Goal: Task Accomplishment & Management: Manage account settings

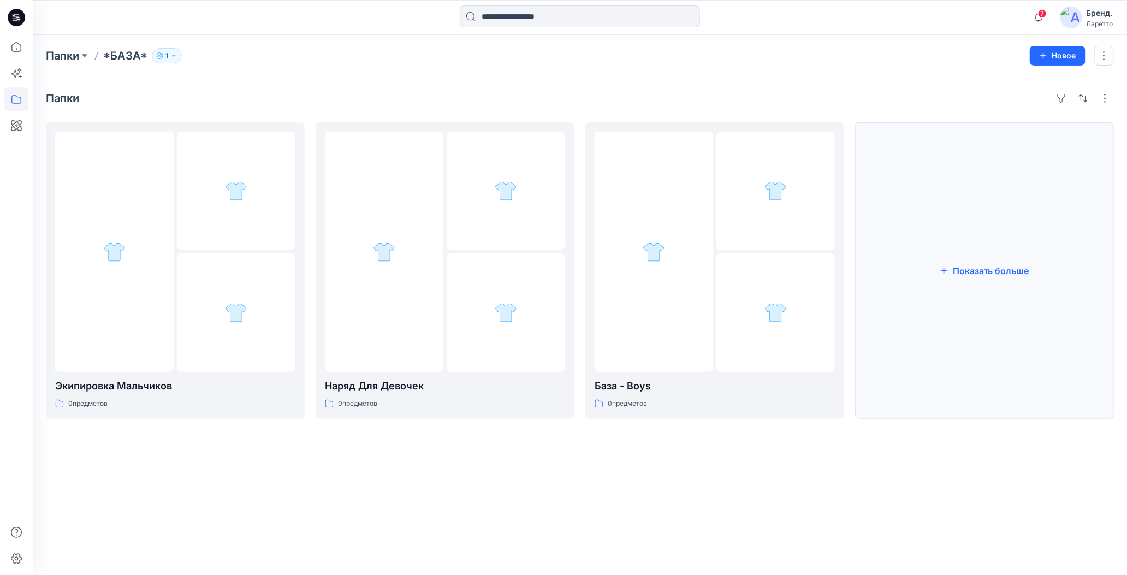
click at [924, 275] on button "Показать больше" at bounding box center [984, 270] width 259 height 297
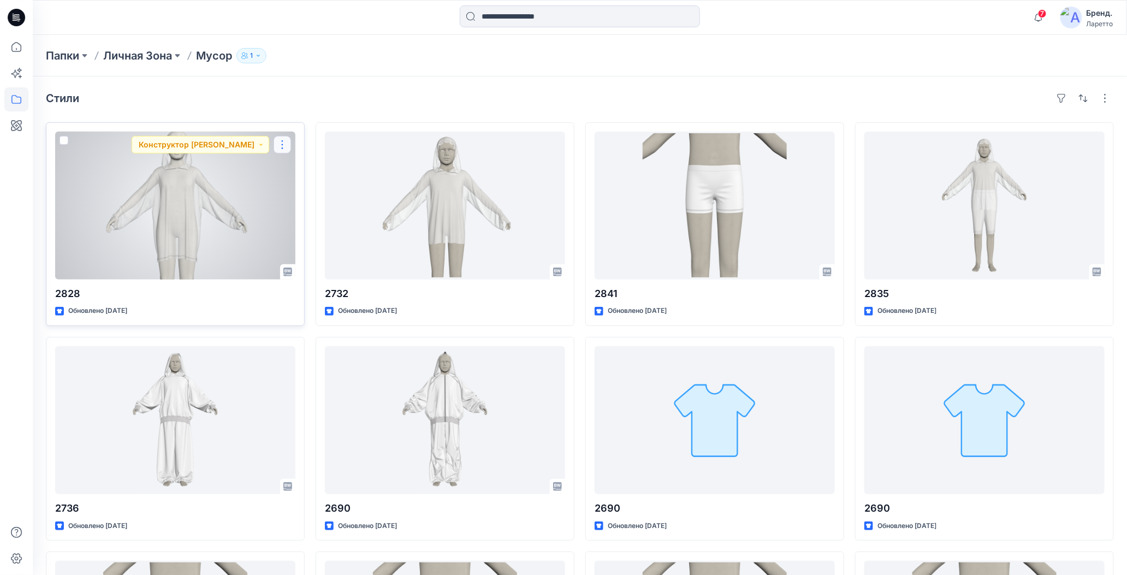
click at [283, 145] on button "button" at bounding box center [282, 144] width 17 height 17
click at [287, 230] on icon "button" at bounding box center [286, 231] width 3 height 2
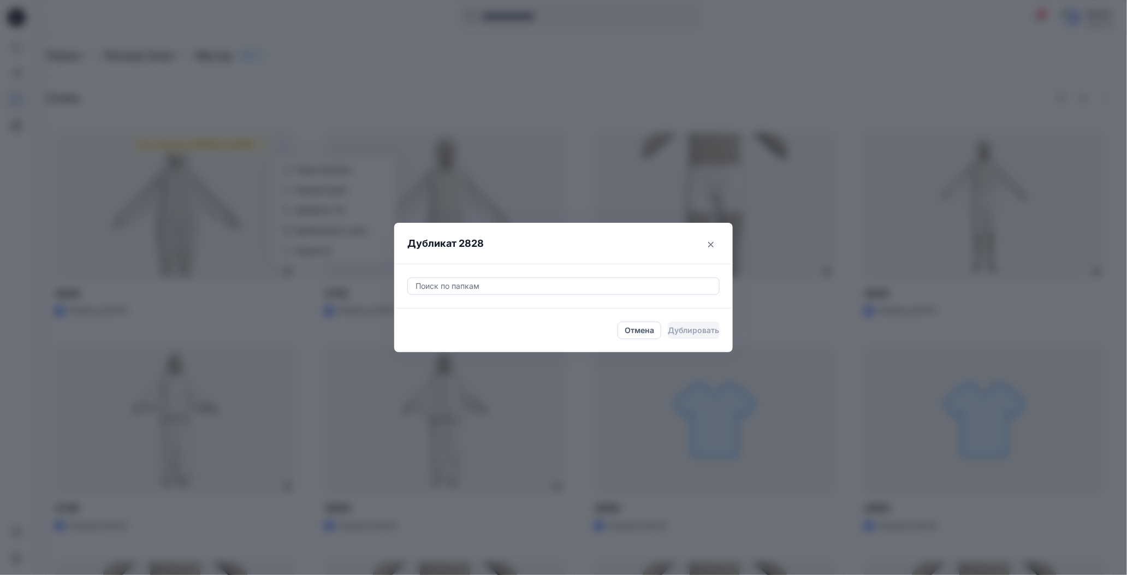
click at [466, 285] on div at bounding box center [564, 286] width 298 height 13
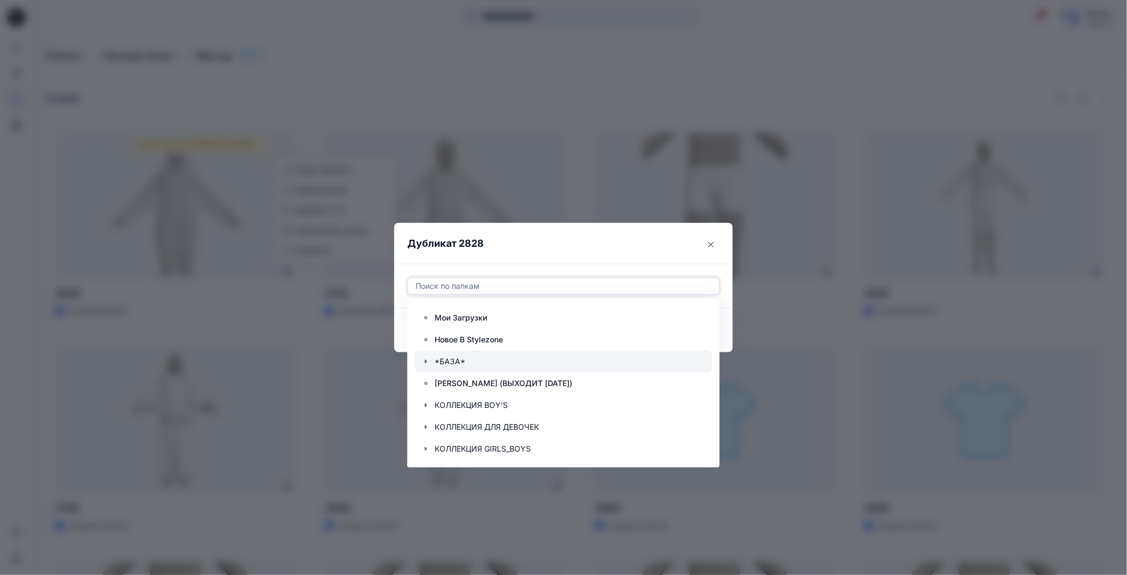
click at [427, 361] on icon "button" at bounding box center [426, 362] width 2 height 4
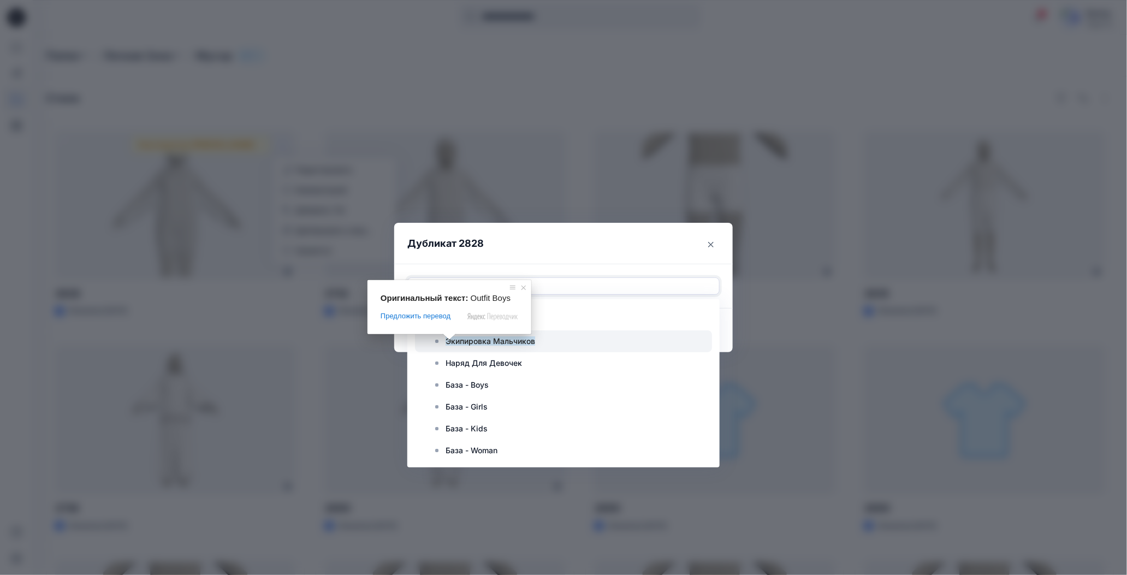
scroll to position [55, 0]
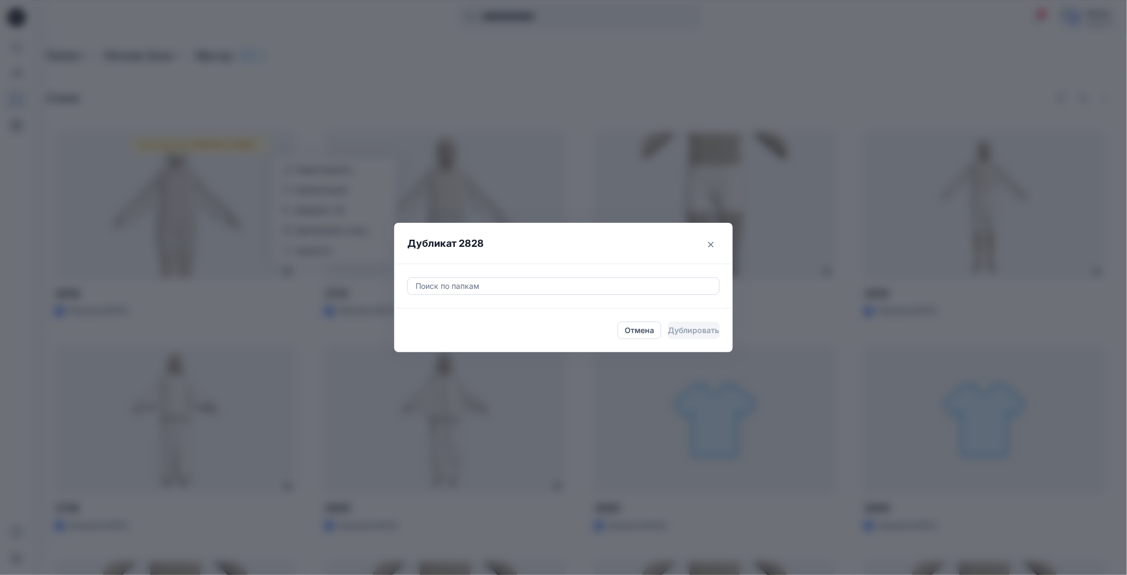
click at [519, 54] on div "Дубликат 2828 Поиск по папкам Отмена Дублировать" at bounding box center [563, 287] width 1127 height 575
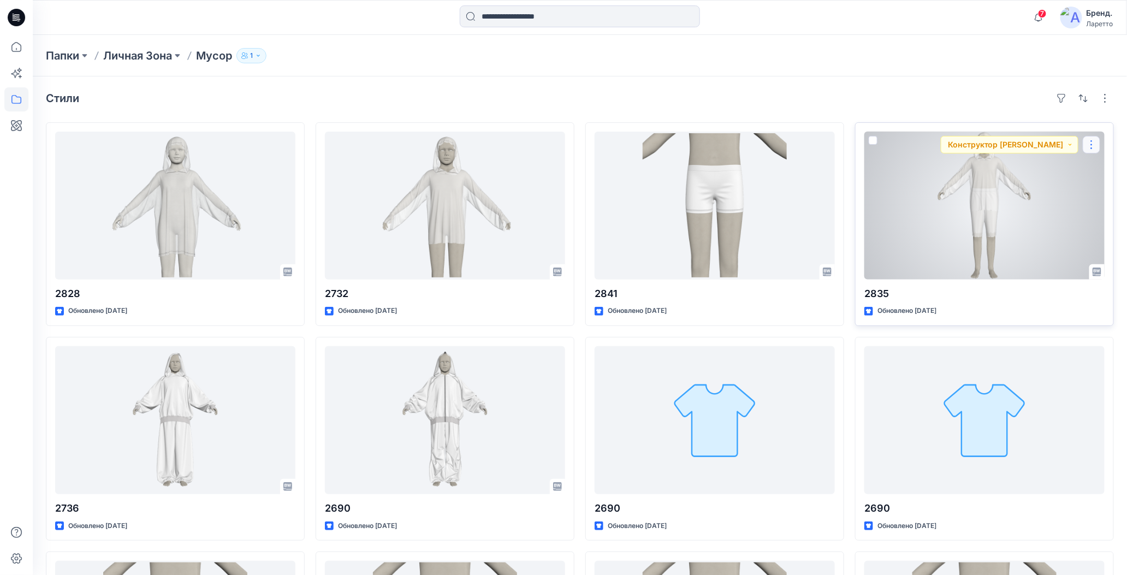
click at [1091, 147] on button "button" at bounding box center [1091, 144] width 17 height 17
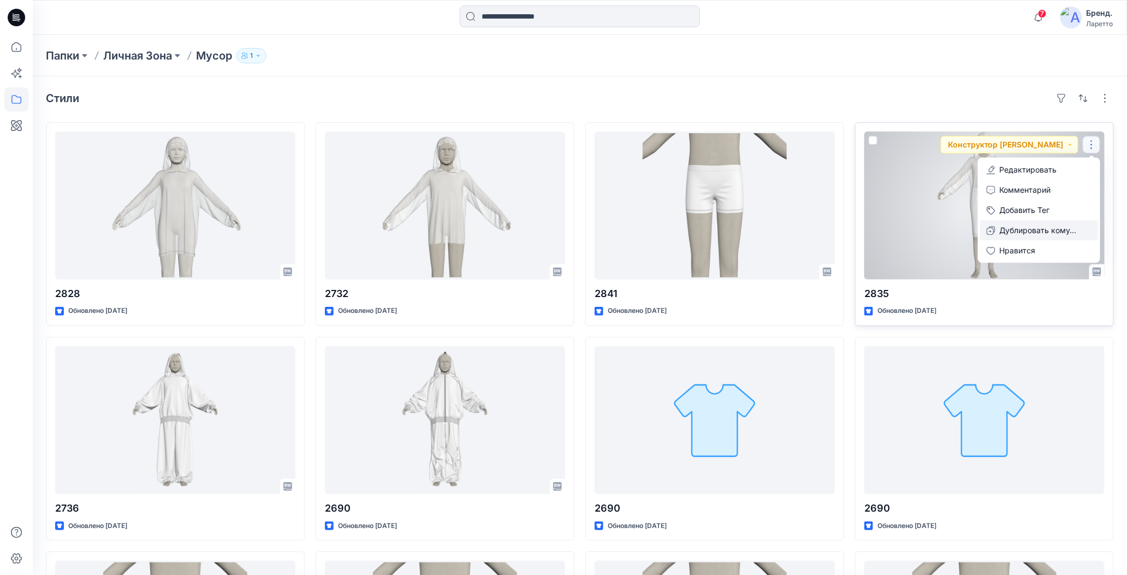
click at [988, 229] on icon "button" at bounding box center [991, 231] width 8 height 8
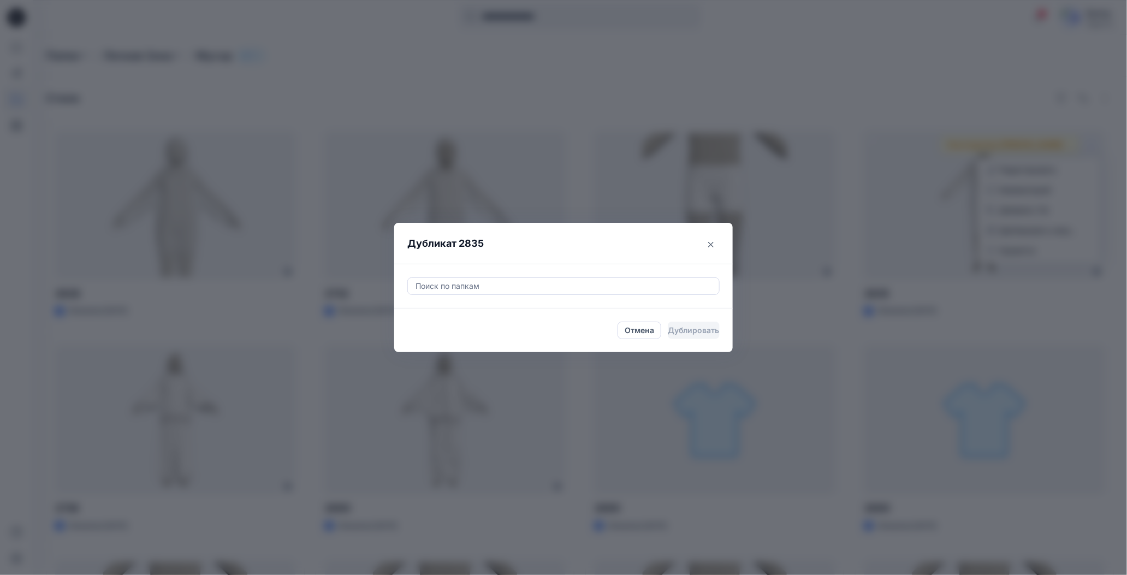
click at [488, 289] on div at bounding box center [564, 286] width 298 height 13
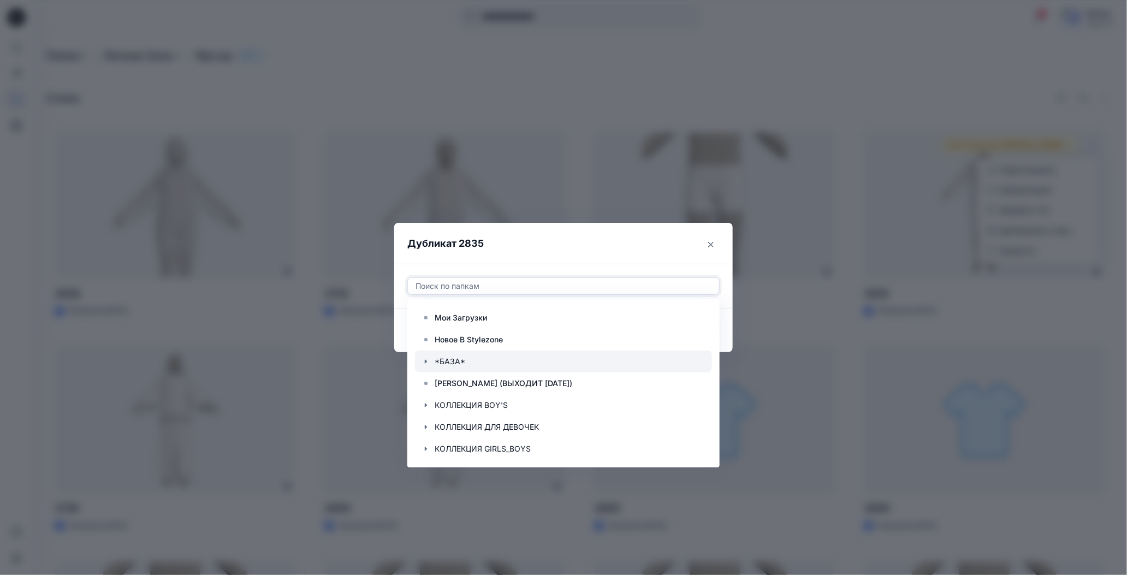
click at [430, 362] on icon "button" at bounding box center [426, 361] width 9 height 9
click at [457, 383] on ya-tr-span "Экипировка Мальчиков" at bounding box center [491, 383] width 90 height 9
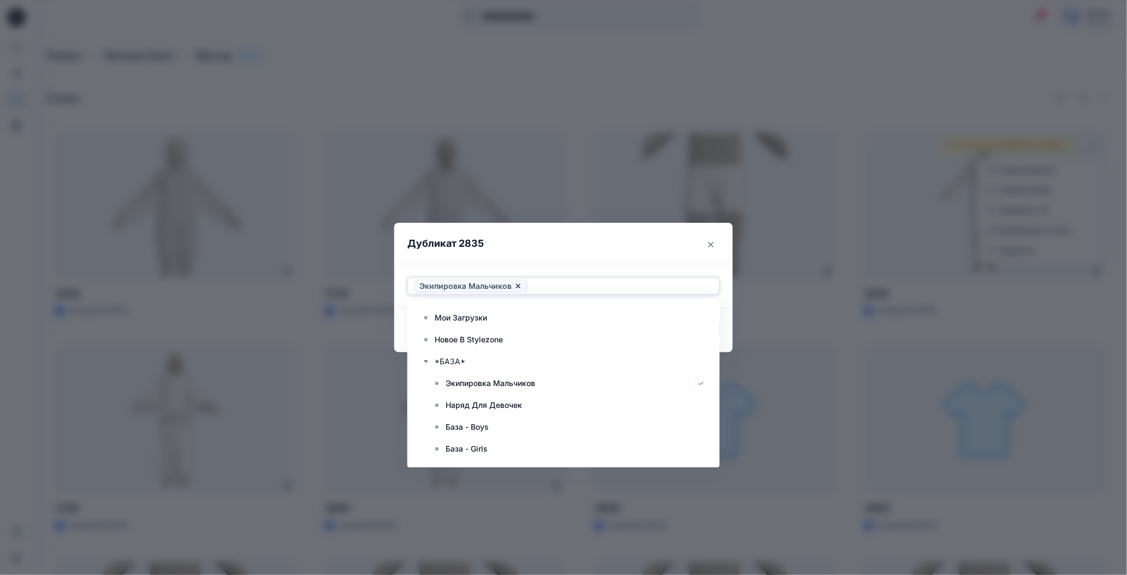
click at [590, 241] on header "Дубликат 2835" at bounding box center [552, 244] width 317 height 42
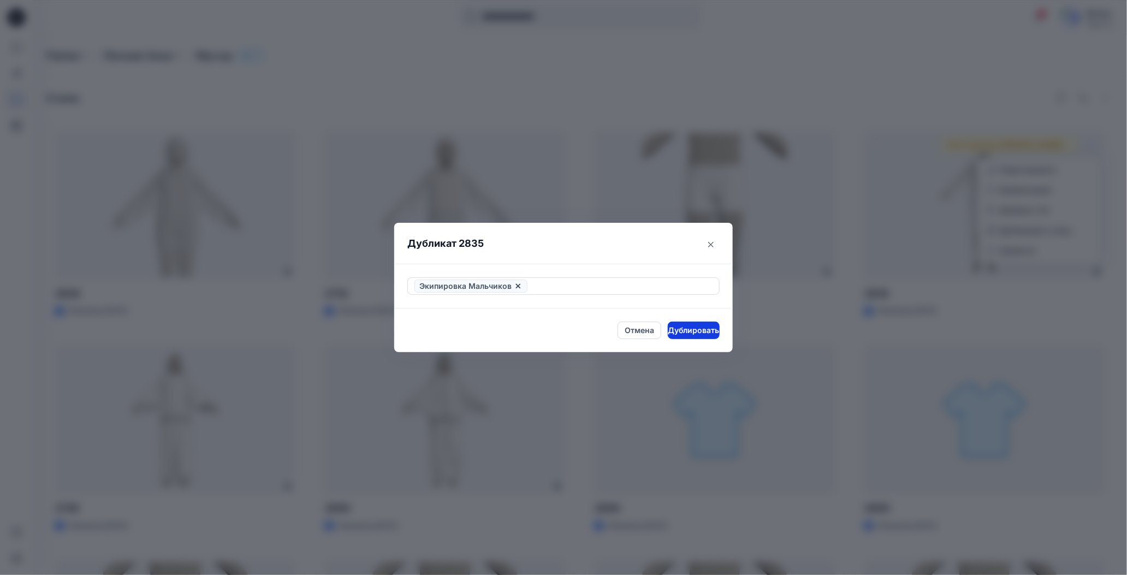
click at [684, 332] on ya-tr-span "Дублировать" at bounding box center [694, 330] width 51 height 12
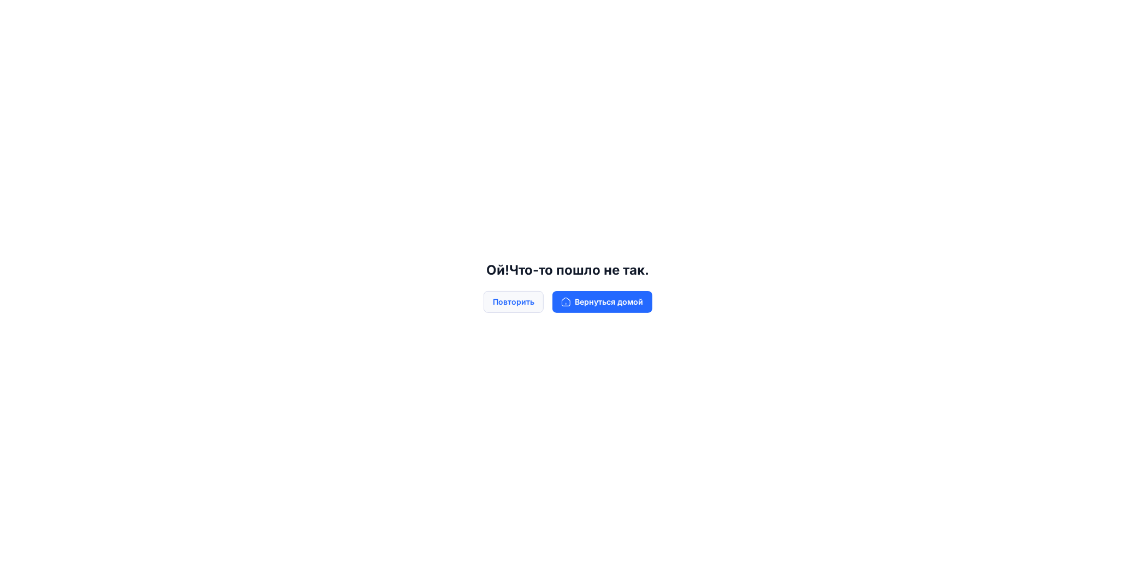
click at [527, 305] on ya-tr-span "Повторить" at bounding box center [514, 302] width 42 height 12
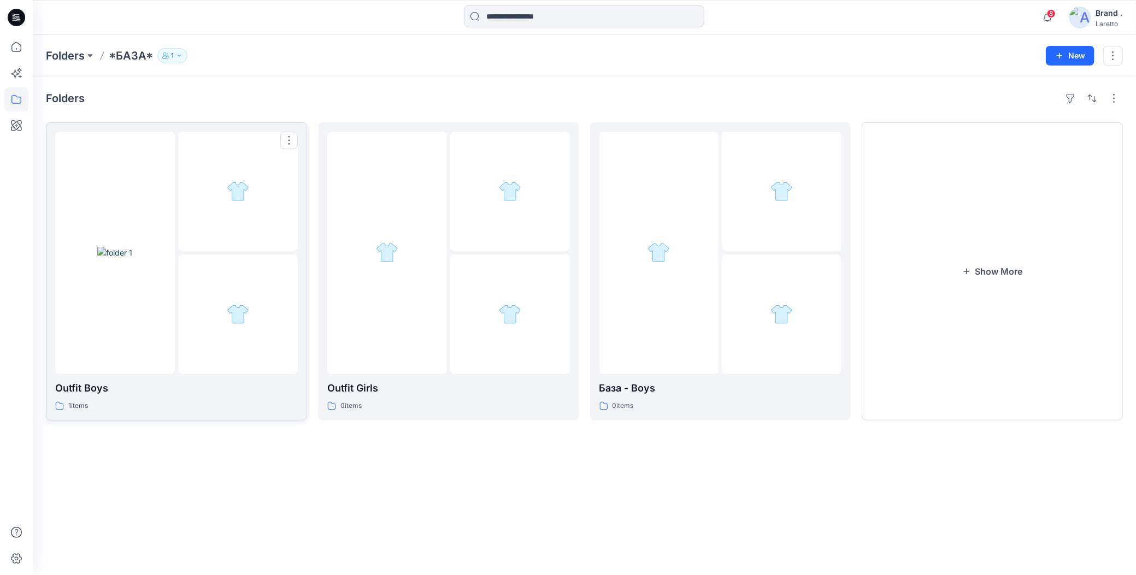
click at [132, 251] on img at bounding box center [114, 252] width 35 height 11
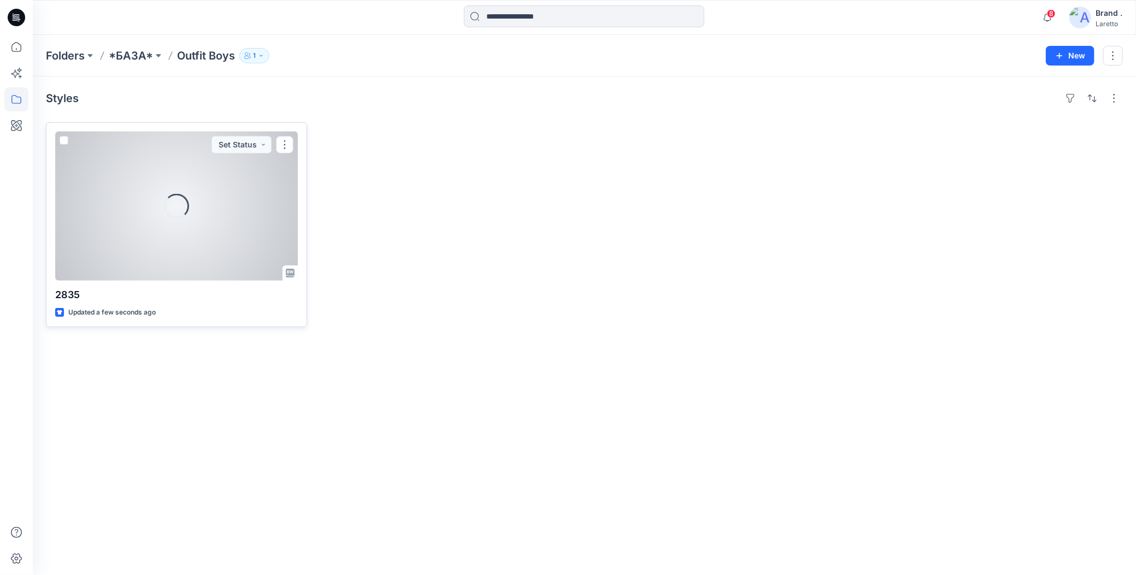
click at [229, 253] on div "Loading..." at bounding box center [176, 206] width 243 height 149
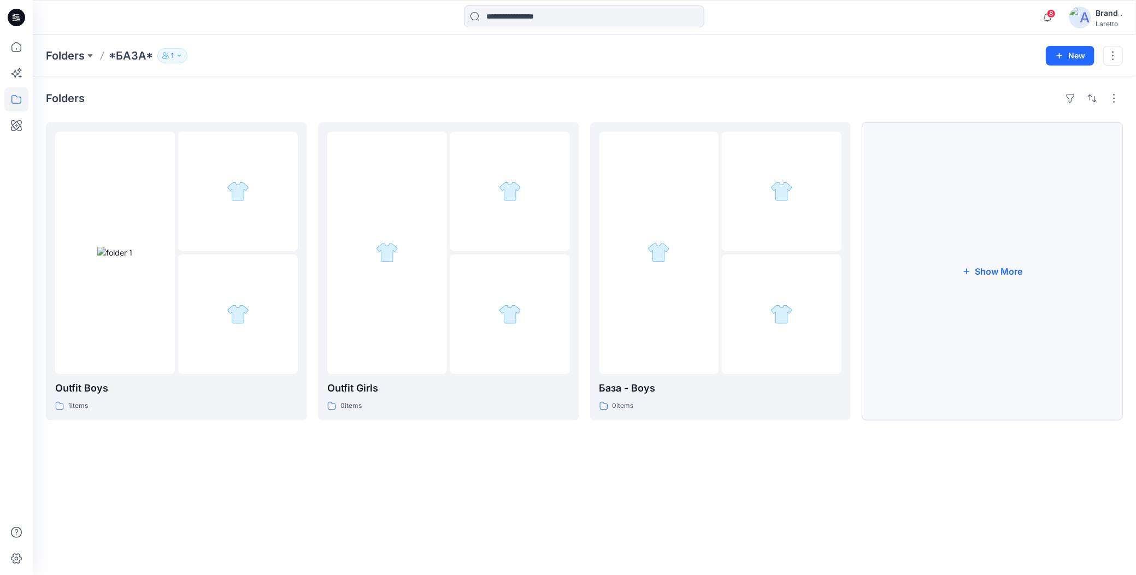
click at [922, 277] on button "Show More" at bounding box center [991, 271] width 261 height 298
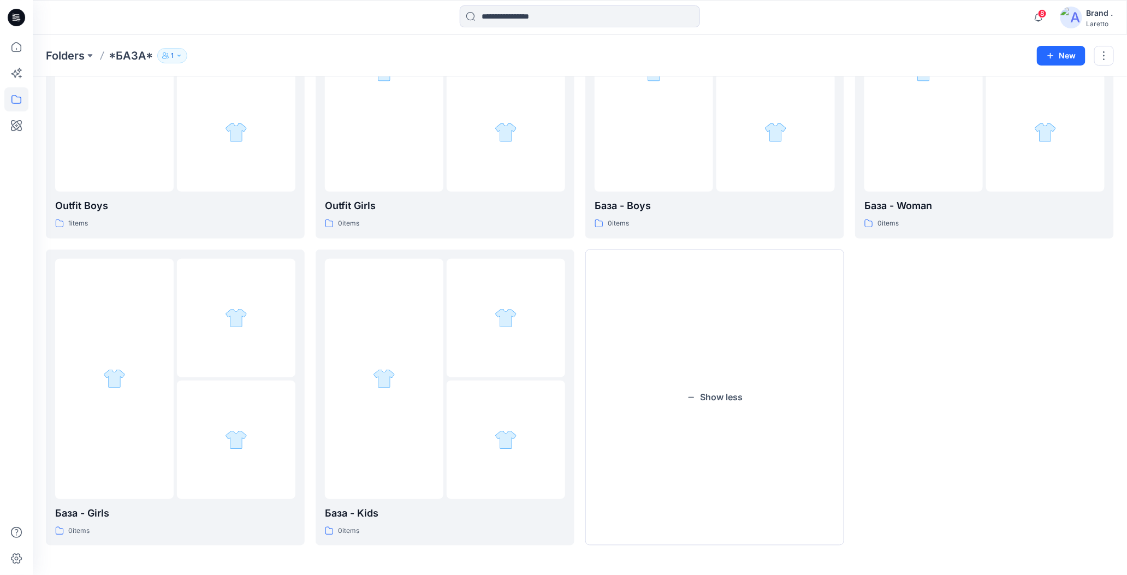
scroll to position [181, 0]
click at [144, 371] on div at bounding box center [114, 378] width 119 height 240
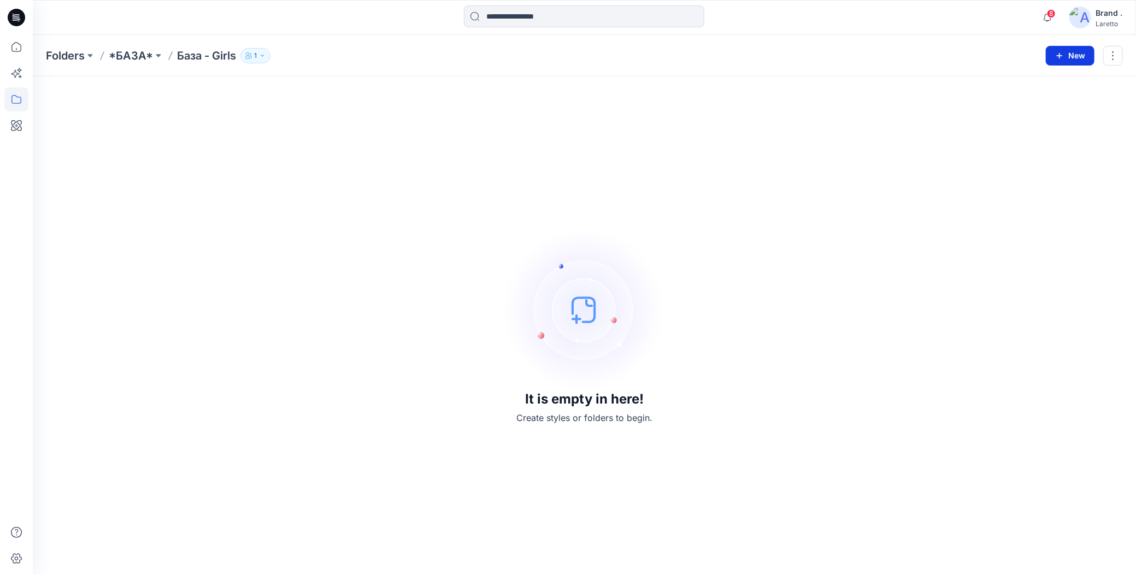
click at [1076, 58] on button "New" at bounding box center [1069, 56] width 49 height 20
click at [1036, 102] on p "New Folder" at bounding box center [1038, 103] width 40 height 11
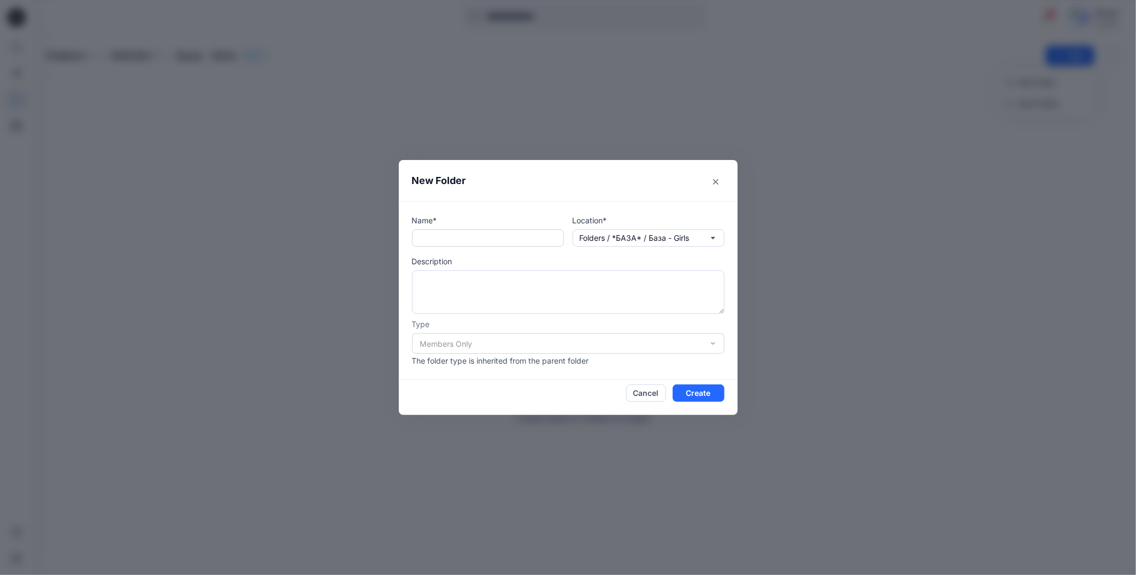
click at [505, 237] on input "text" at bounding box center [488, 237] width 152 height 17
type input "*****"
click at [501, 275] on textarea at bounding box center [568, 292] width 312 height 44
type textarea "**********"
click at [709, 392] on button "Create" at bounding box center [698, 393] width 52 height 17
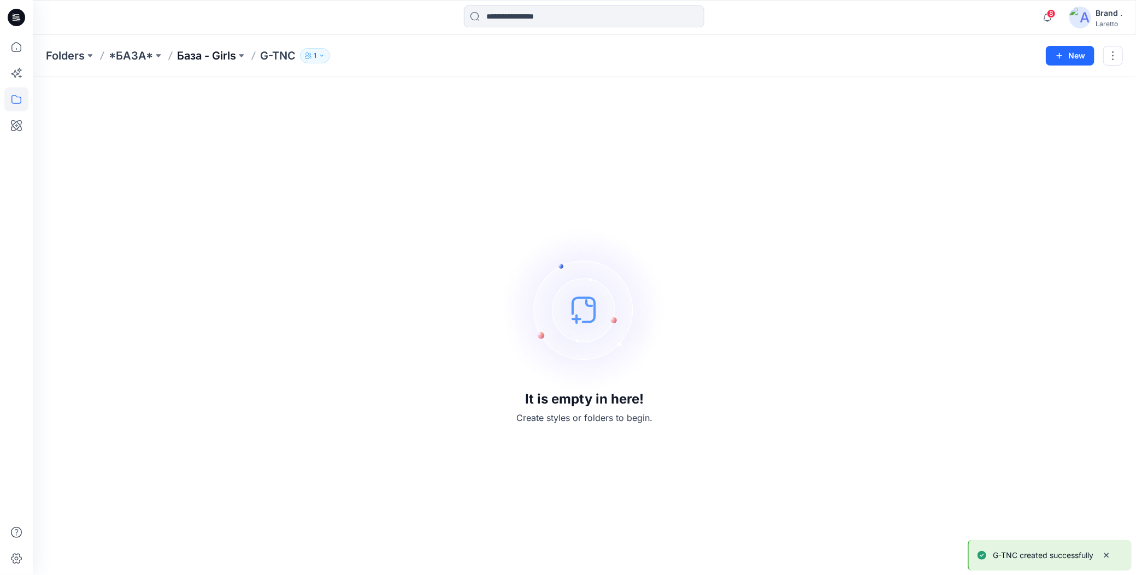
click at [224, 56] on p "База - Girls" at bounding box center [206, 55] width 59 height 15
click at [185, 56] on p "База - Girls" at bounding box center [206, 55] width 59 height 15
click at [121, 56] on p "*БАЗА*" at bounding box center [131, 55] width 44 height 15
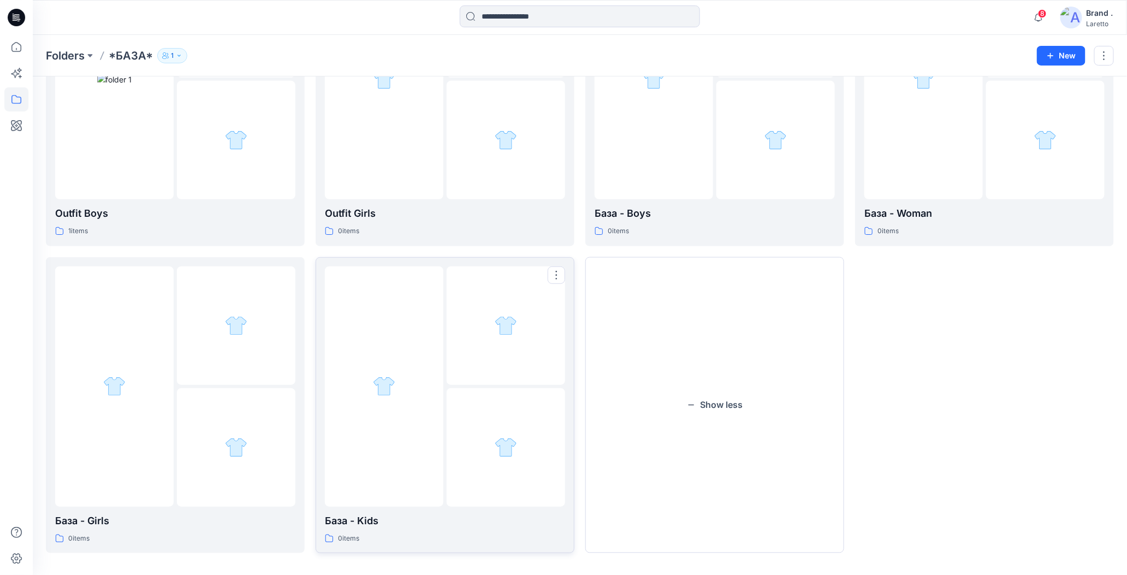
scroll to position [181, 0]
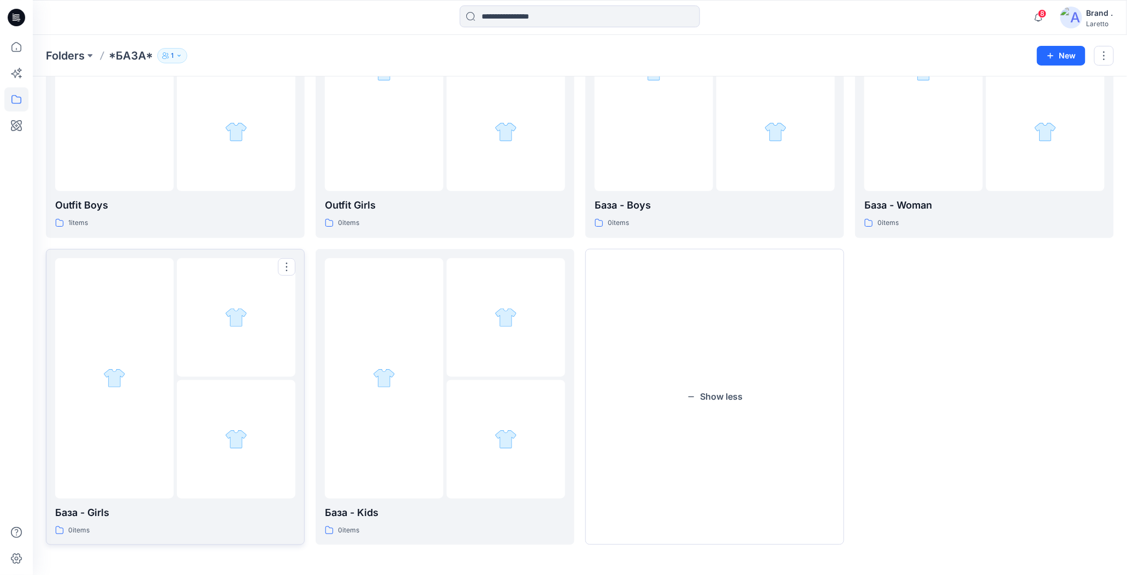
click at [227, 358] on div at bounding box center [236, 317] width 119 height 119
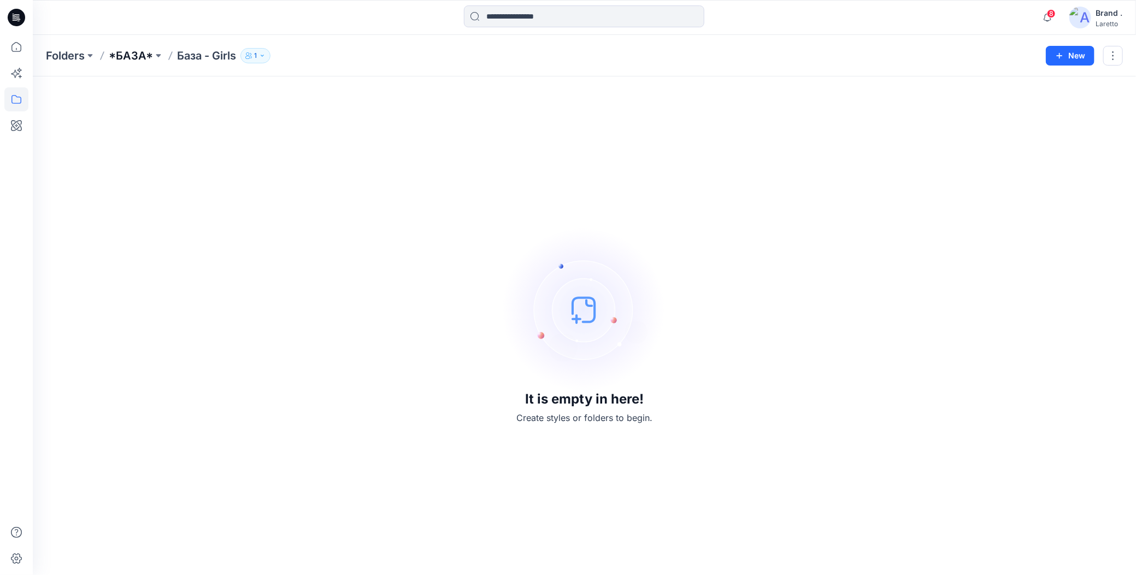
click at [133, 56] on p "*БАЗА*" at bounding box center [131, 55] width 44 height 15
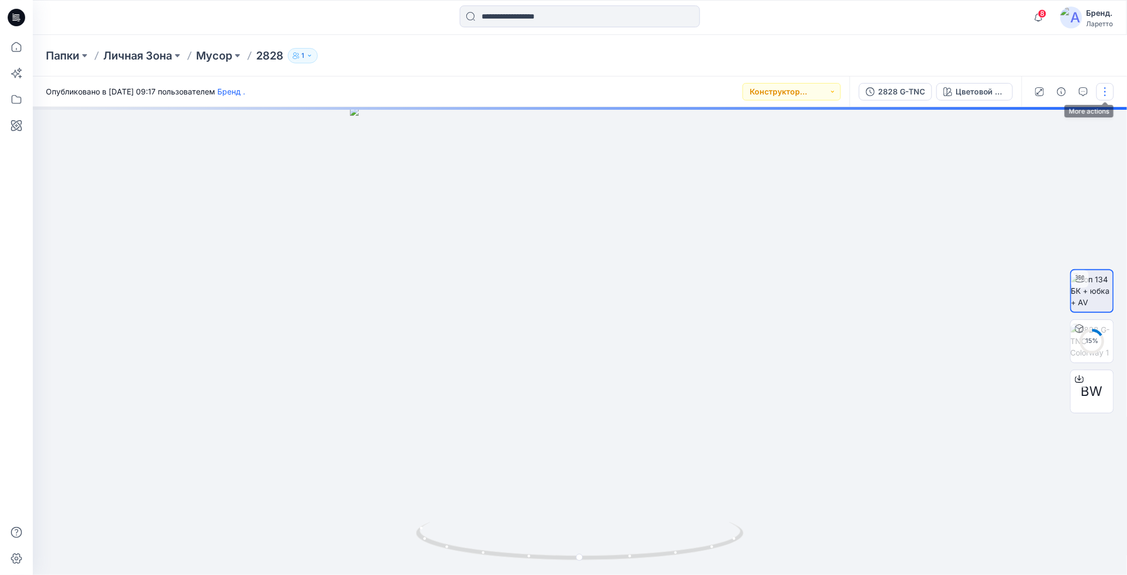
click at [1102, 94] on button "button" at bounding box center [1105, 91] width 17 height 17
click at [1019, 205] on icon "button" at bounding box center [1019, 208] width 8 height 9
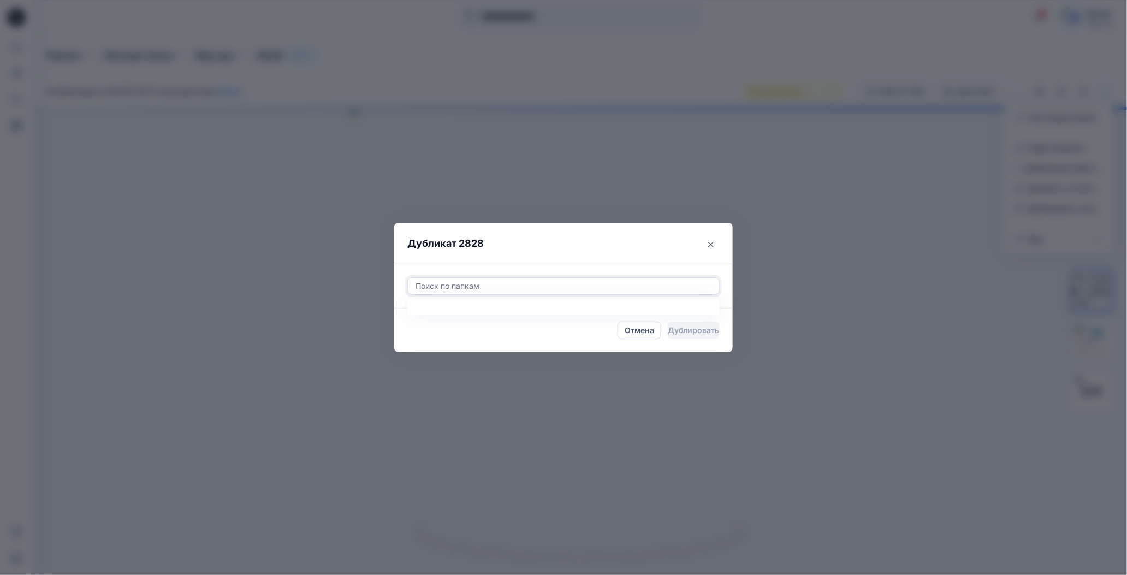
click at [462, 280] on div at bounding box center [564, 286] width 298 height 13
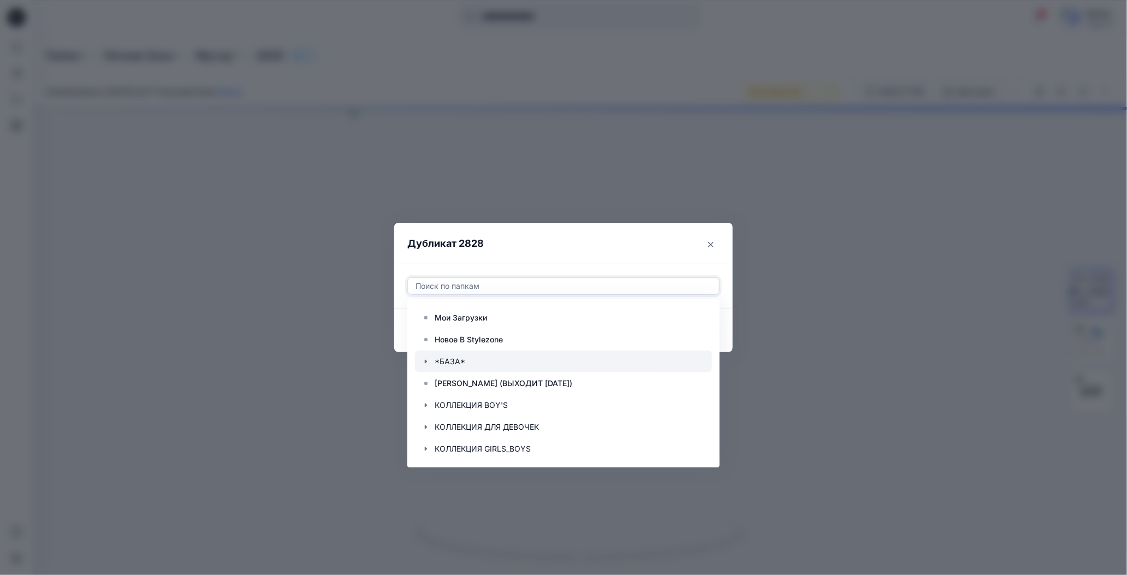
click at [427, 362] on icon "button" at bounding box center [426, 362] width 2 height 4
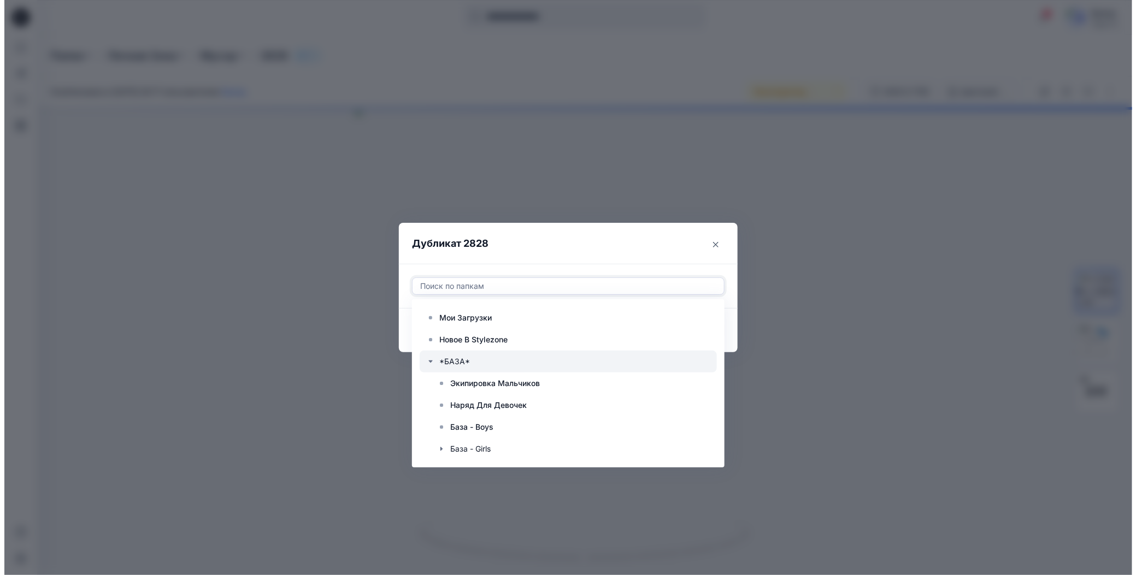
scroll to position [55, 0]
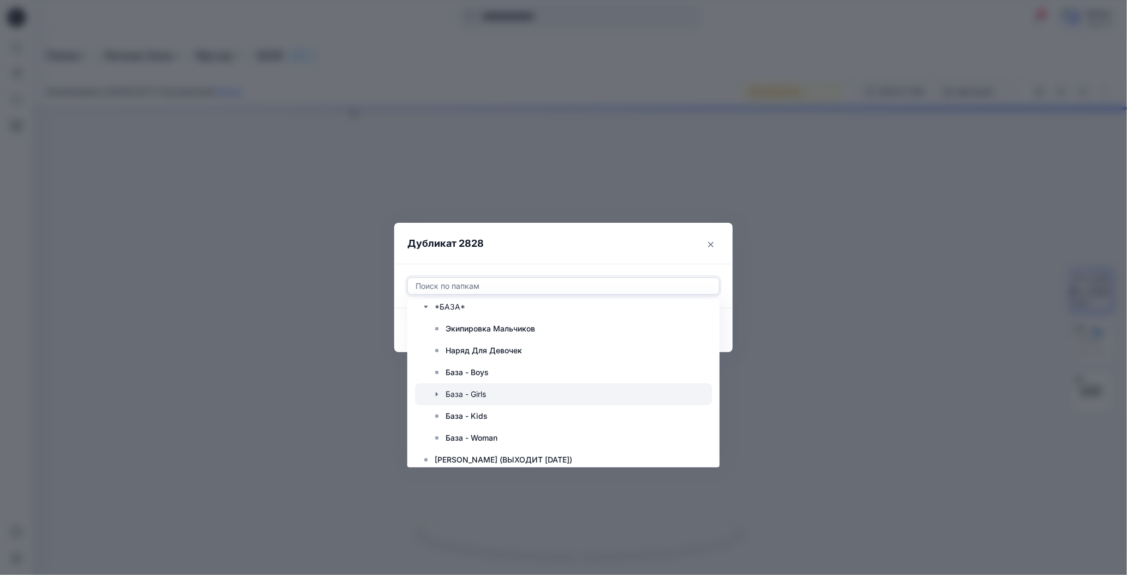
click at [440, 394] on icon "button" at bounding box center [437, 394] width 9 height 9
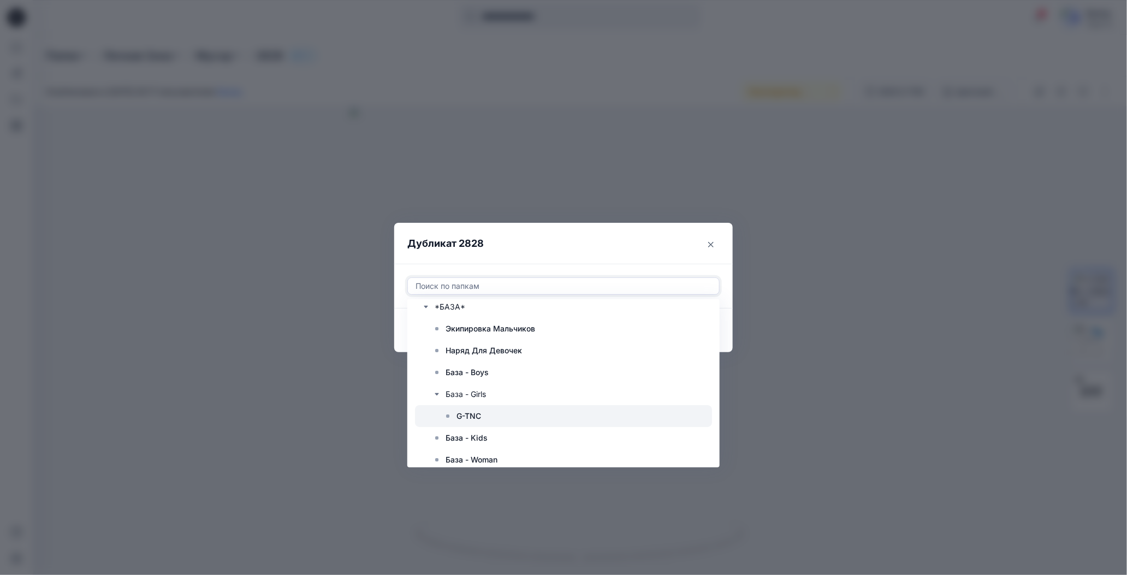
click at [466, 415] on ya-tr-span "G-TNC" at bounding box center [469, 415] width 25 height 9
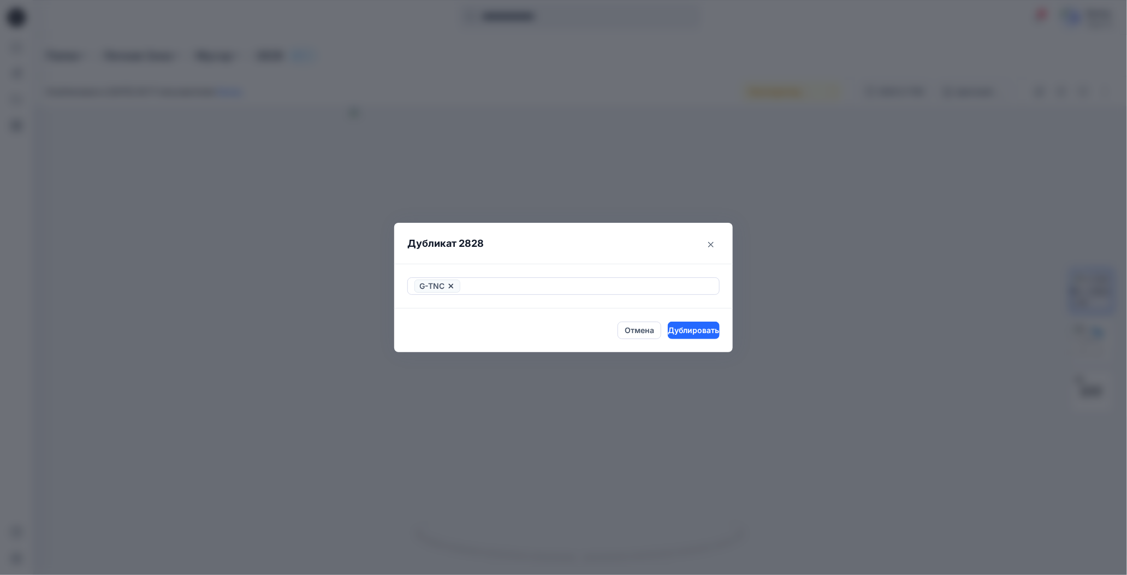
click at [576, 241] on header "Дубликат 2828" at bounding box center [552, 244] width 317 height 42
click at [695, 335] on ya-tr-span "Дублировать" at bounding box center [694, 330] width 51 height 12
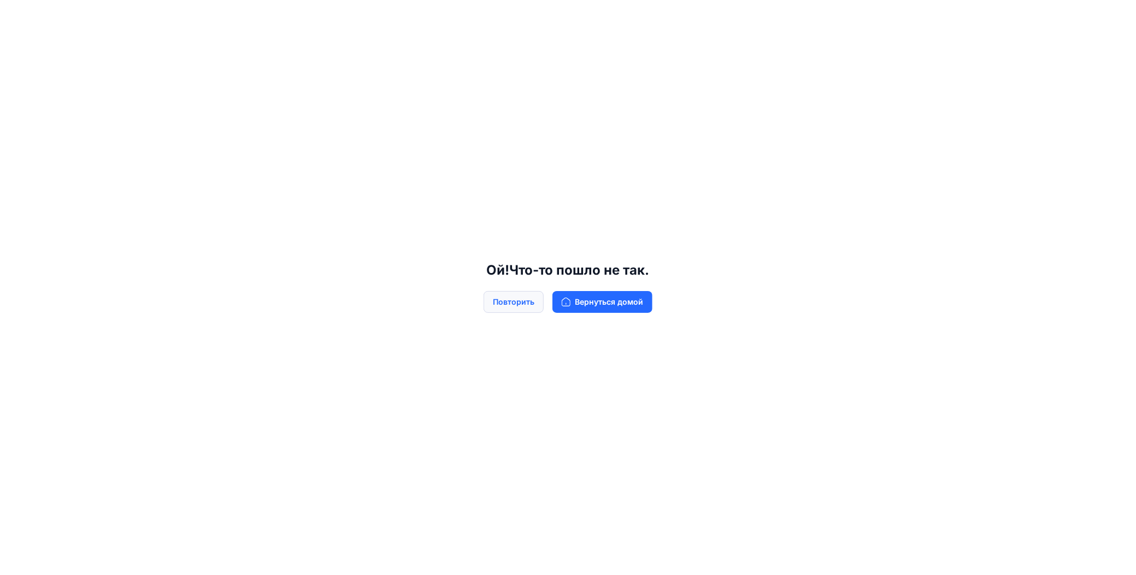
click at [527, 301] on ya-tr-span "Повторить" at bounding box center [514, 302] width 42 height 12
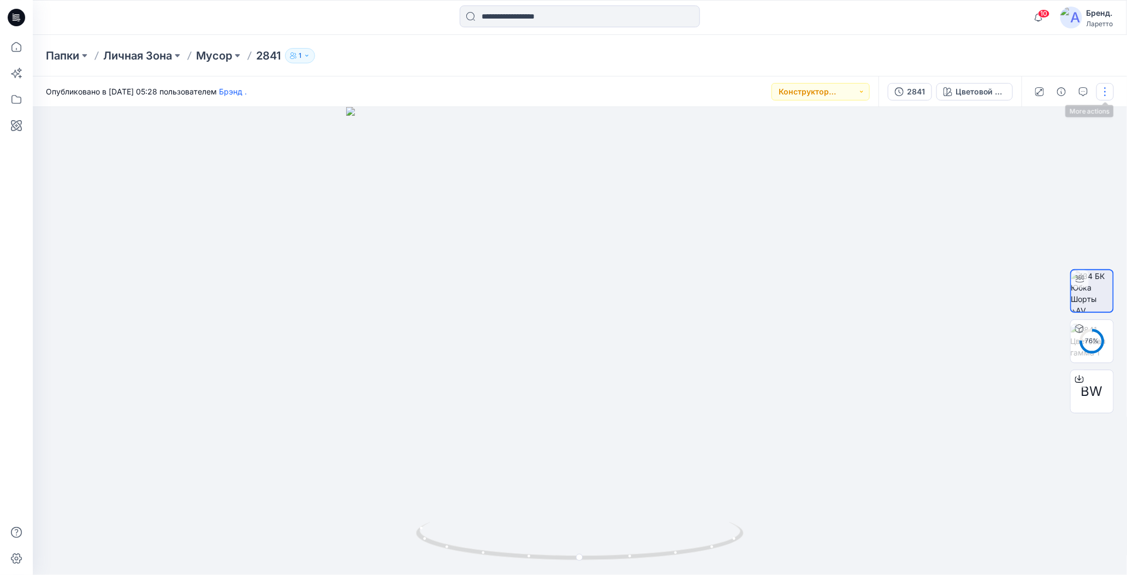
click at [1107, 90] on button "button" at bounding box center [1105, 91] width 17 height 17
click at [1020, 208] on icon "button" at bounding box center [1019, 208] width 8 height 9
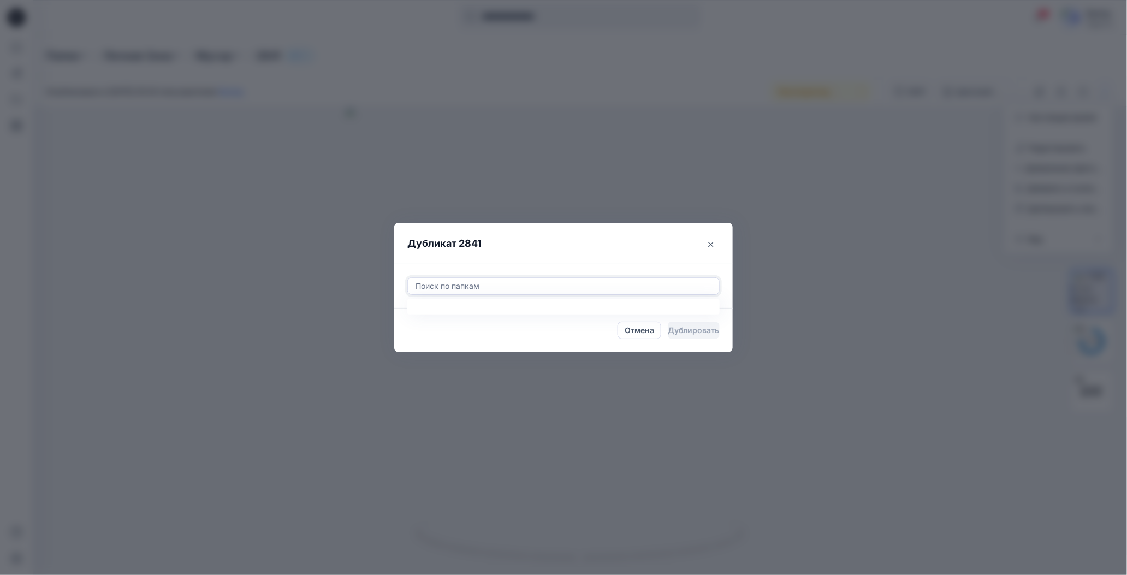
click at [506, 283] on div at bounding box center [564, 286] width 298 height 13
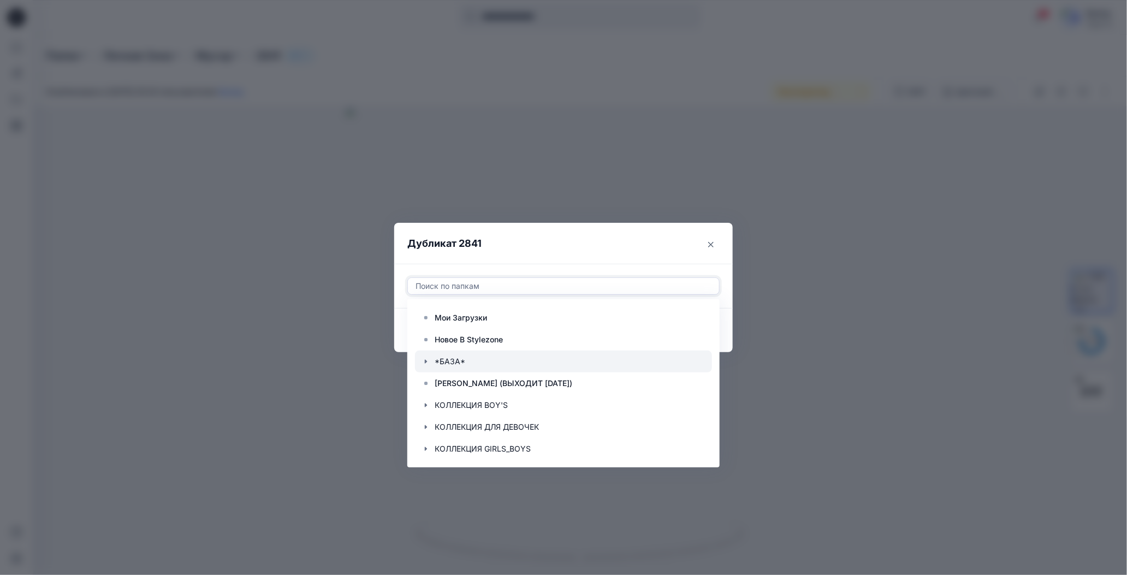
click at [430, 361] on icon "button" at bounding box center [426, 361] width 9 height 9
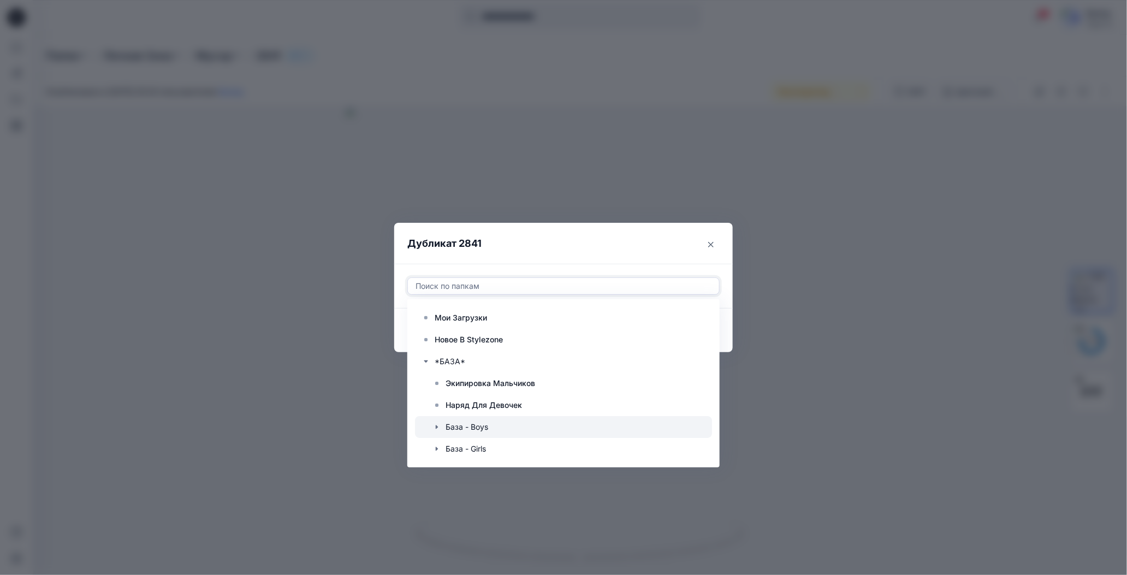
click at [441, 427] on icon "button" at bounding box center [437, 427] width 9 height 9
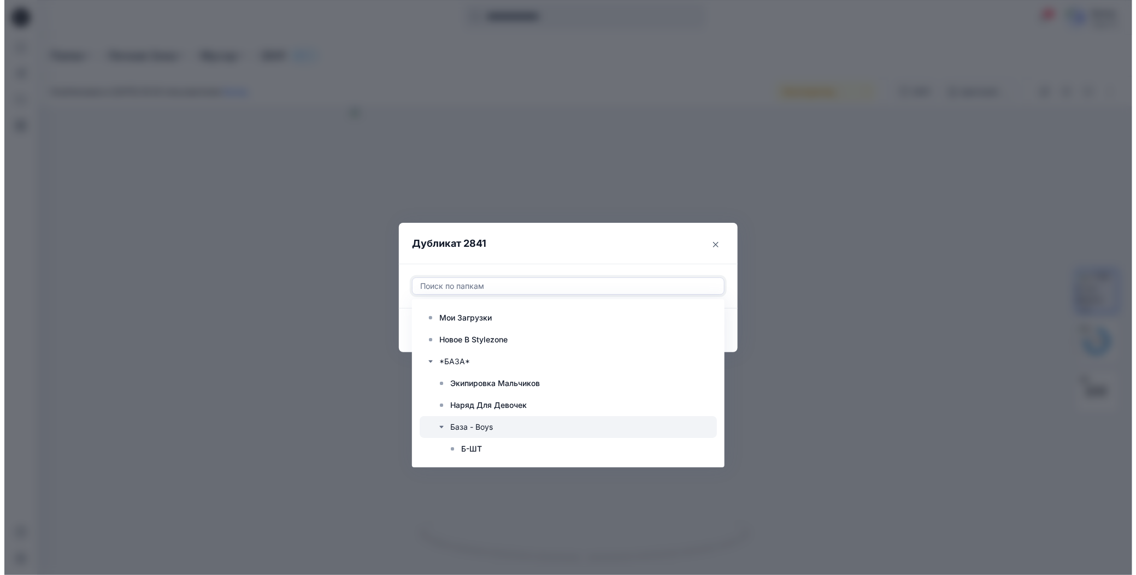
scroll to position [55, 0]
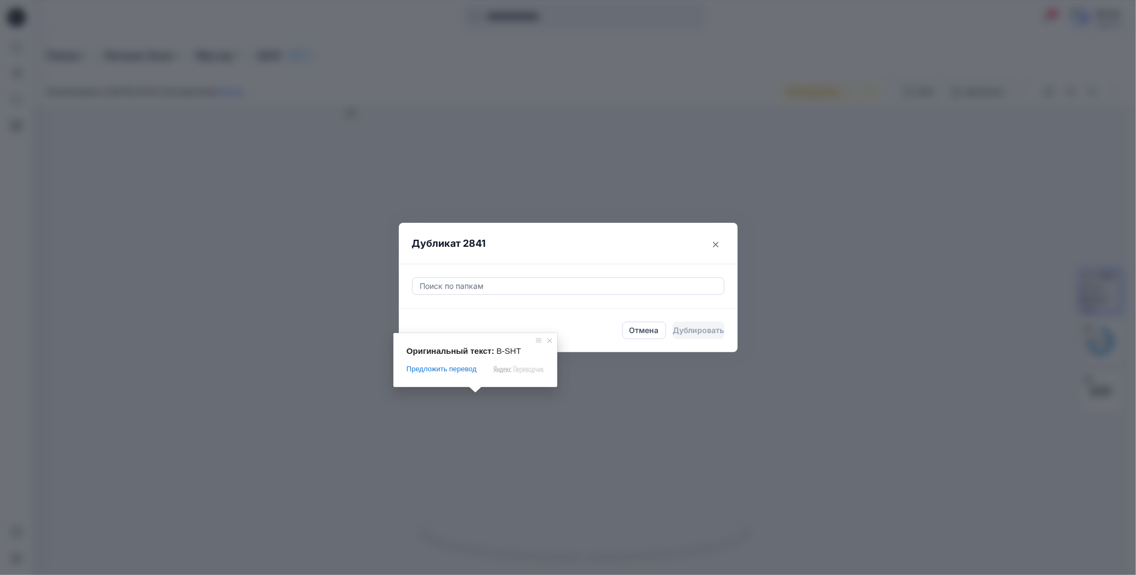
click at [477, 393] on span at bounding box center [475, 390] width 14 height 7
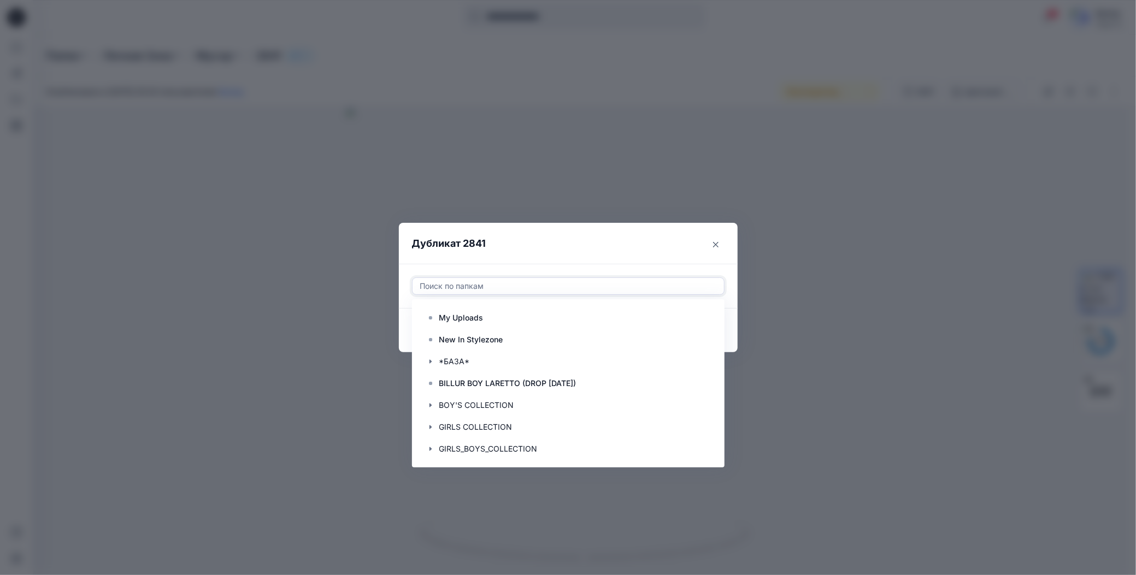
click at [509, 282] on div at bounding box center [568, 286] width 298 height 13
click at [434, 359] on icon "button" at bounding box center [430, 361] width 9 height 9
click at [442, 426] on icon "button" at bounding box center [441, 427] width 9 height 9
click at [453, 448] on rect at bounding box center [452, 448] width 3 height 3
click at [540, 249] on header "Дубликат 2841" at bounding box center [557, 244] width 317 height 42
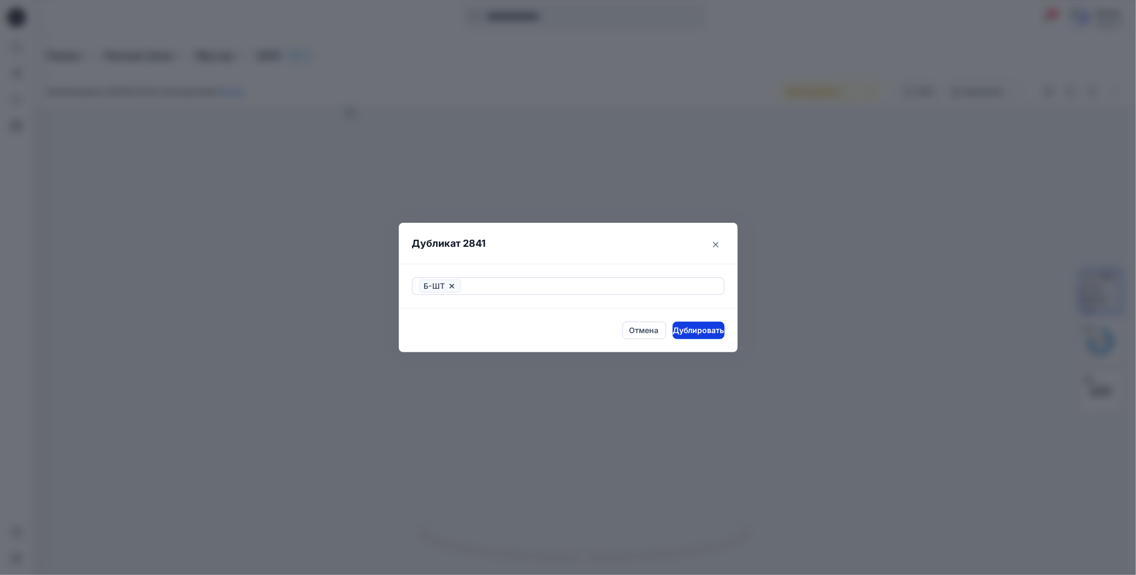
click at [681, 330] on ya-tr-span "Дублировать" at bounding box center [697, 330] width 51 height 12
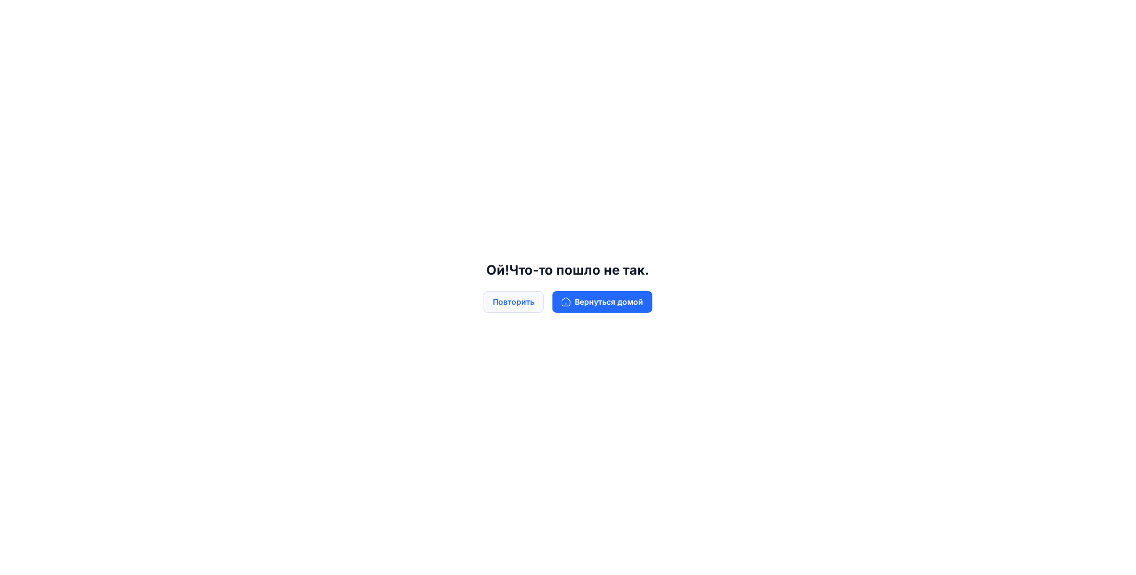
click at [531, 305] on ya-tr-span "Повторить" at bounding box center [514, 302] width 42 height 12
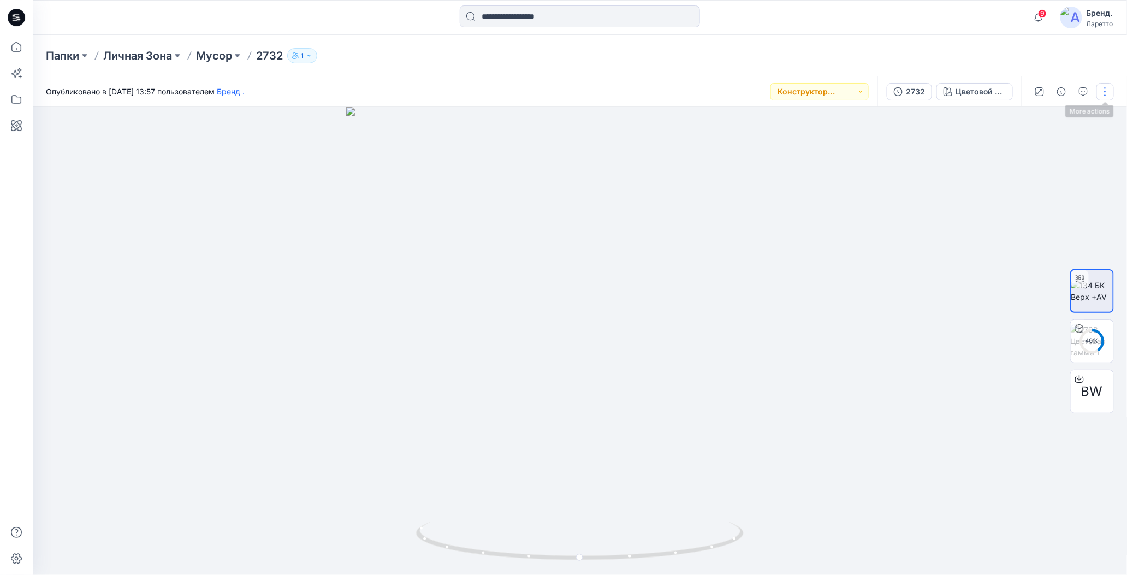
click at [1106, 91] on button "button" at bounding box center [1105, 91] width 17 height 17
click at [1020, 206] on icon "button" at bounding box center [1019, 208] width 8 height 9
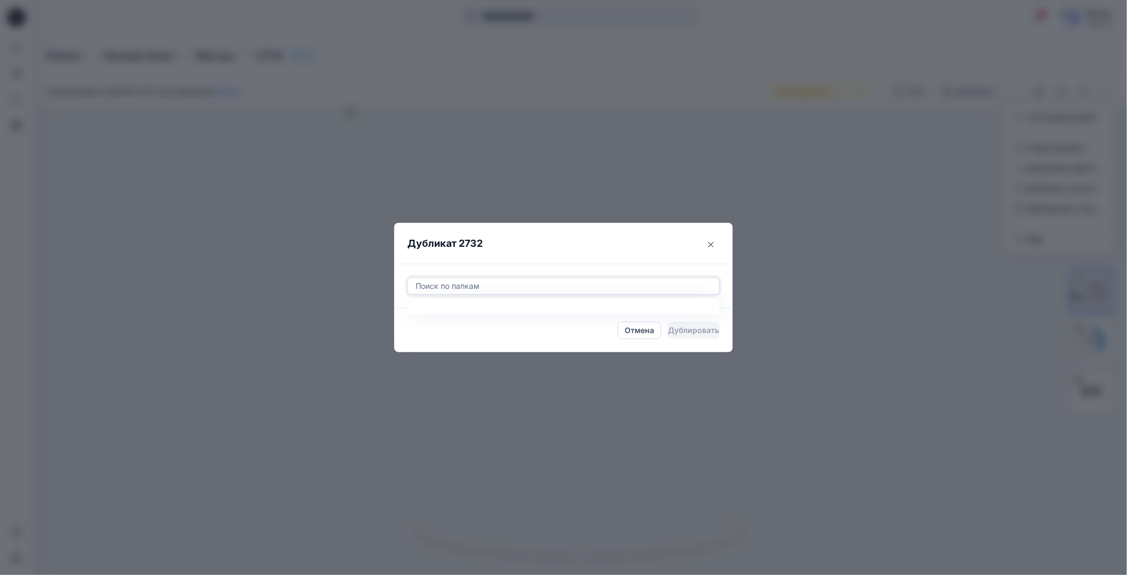
click at [525, 283] on div at bounding box center [564, 286] width 298 height 13
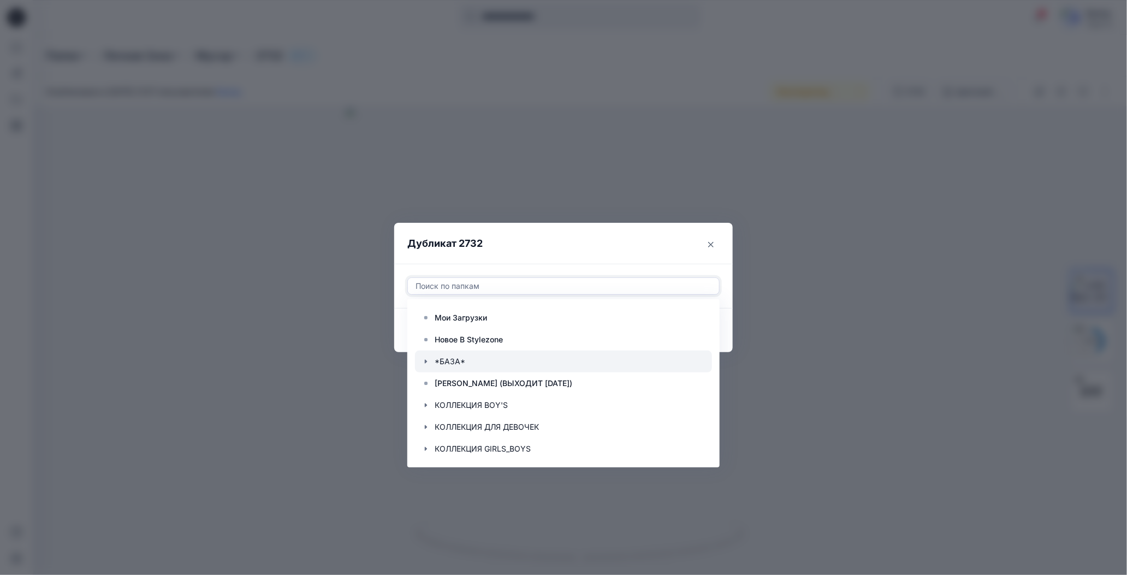
click at [429, 362] on icon "button" at bounding box center [426, 361] width 9 height 9
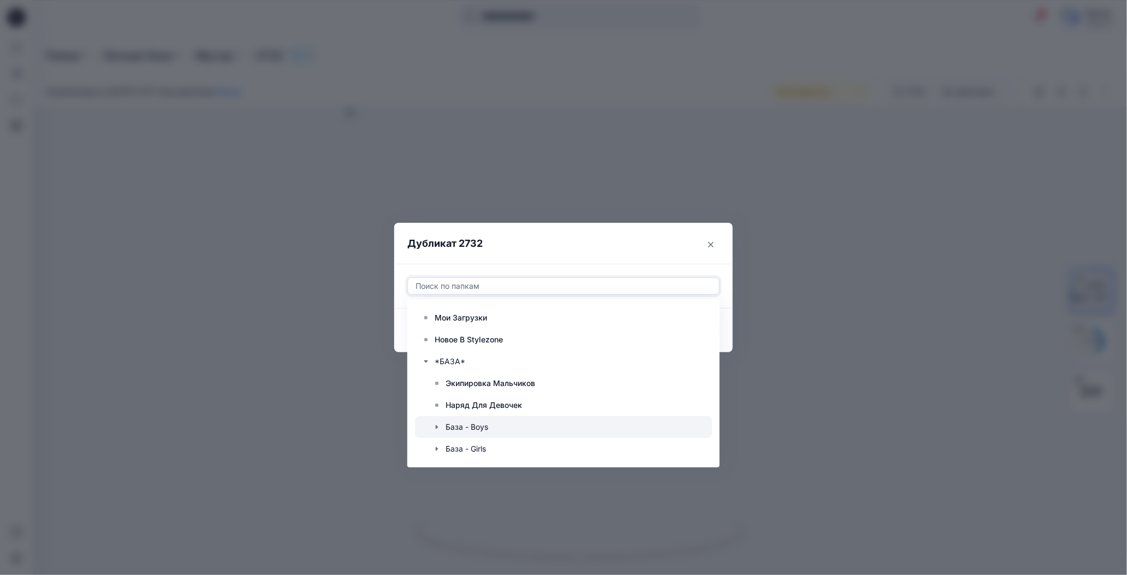
click at [440, 429] on icon "button" at bounding box center [437, 427] width 9 height 9
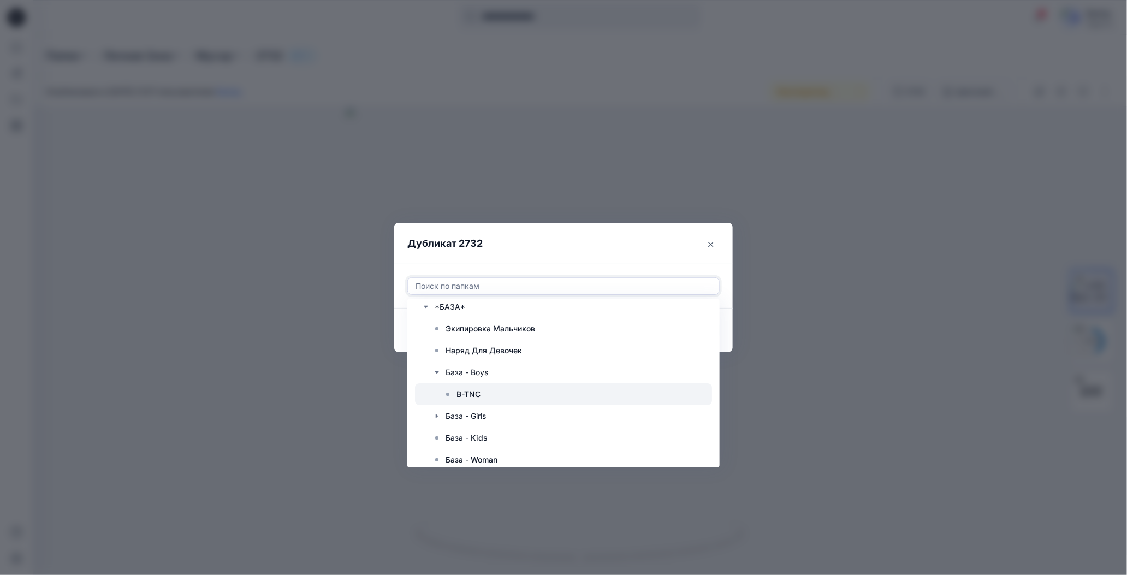
click at [471, 394] on ya-tr-span "B-TNC" at bounding box center [469, 393] width 24 height 9
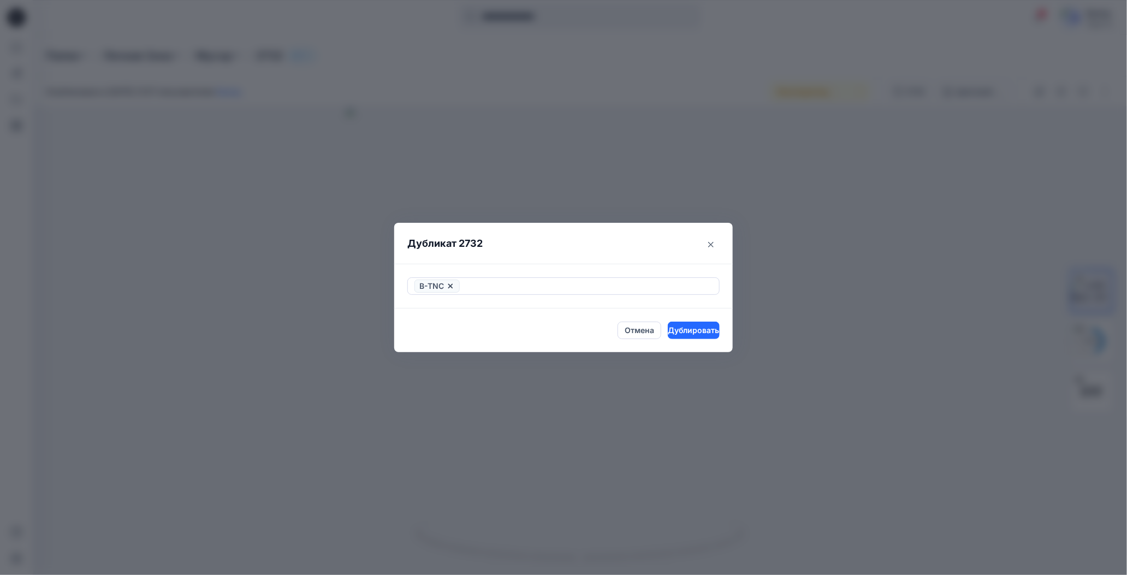
click at [577, 240] on header "Дубликат 2732" at bounding box center [552, 244] width 317 height 42
click at [683, 332] on ya-tr-span "Дублировать" at bounding box center [694, 330] width 51 height 12
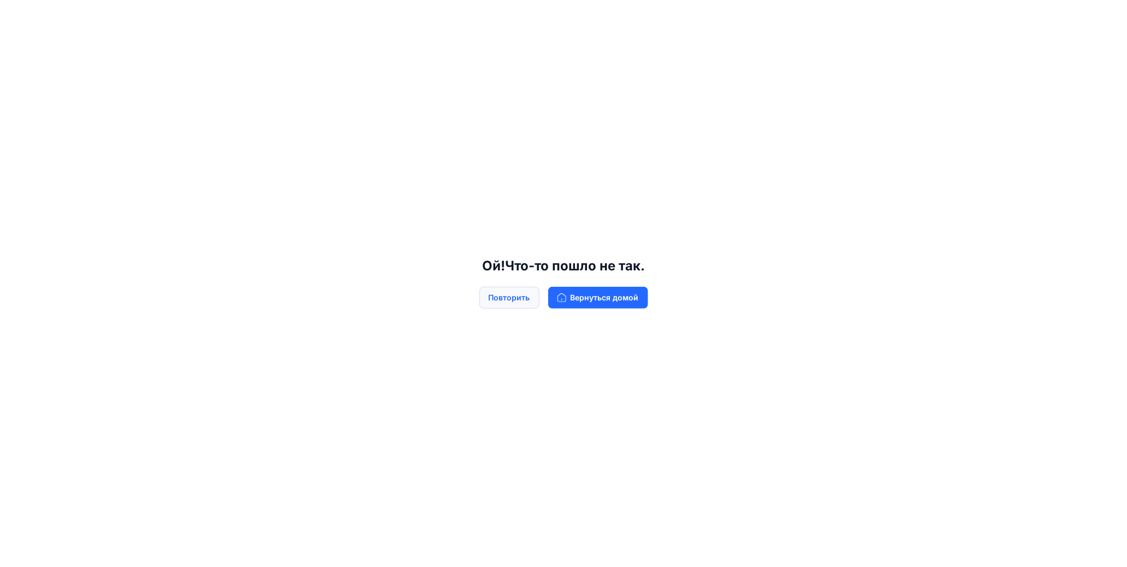
click at [530, 297] on ya-tr-span "Повторить" at bounding box center [510, 298] width 42 height 12
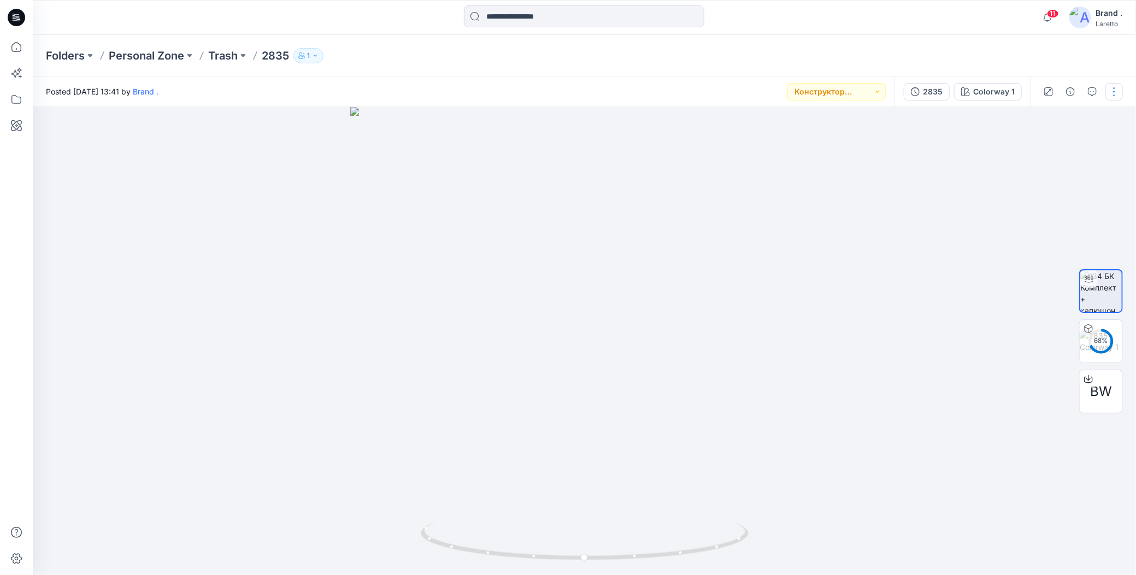
click at [1116, 93] on button "button" at bounding box center [1113, 91] width 17 height 17
click at [1031, 208] on icon "button" at bounding box center [1028, 209] width 8 height 8
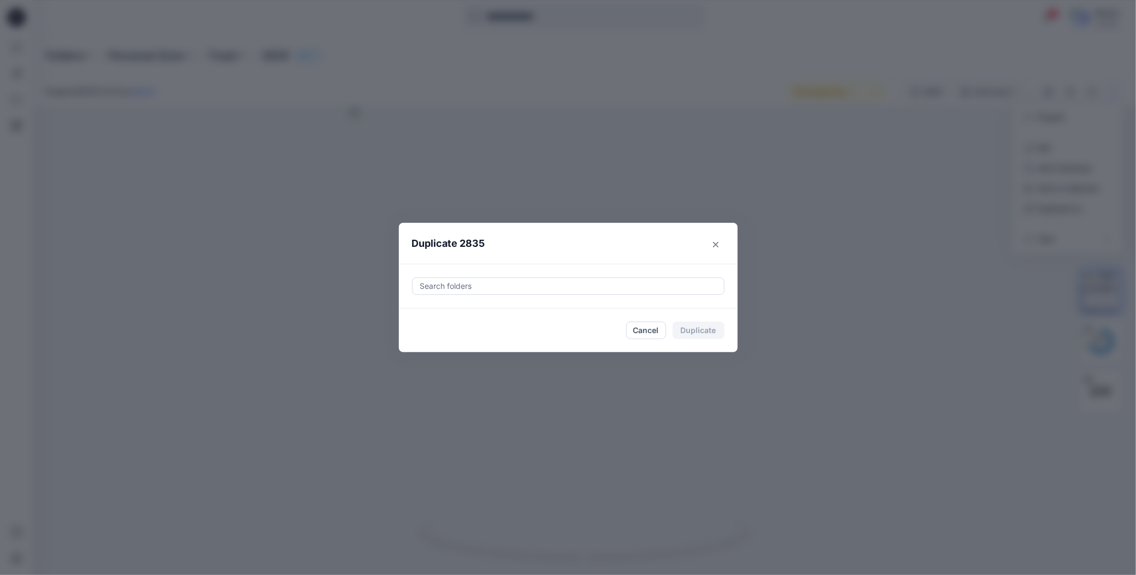
click at [447, 286] on div at bounding box center [568, 286] width 298 height 13
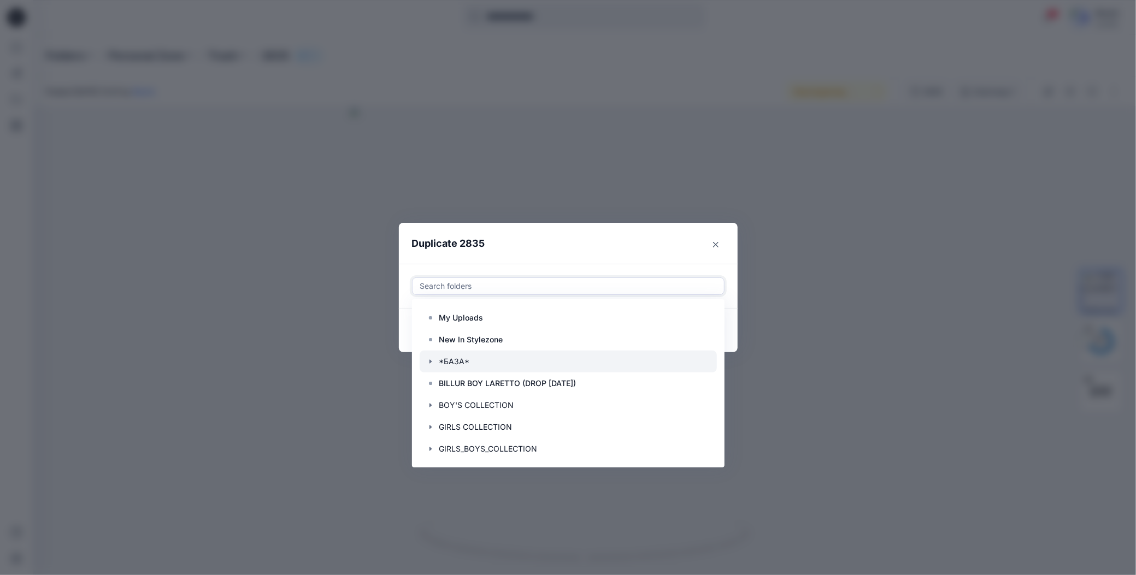
click at [433, 361] on icon "button" at bounding box center [430, 361] width 9 height 9
click at [442, 382] on rect at bounding box center [441, 383] width 3 height 3
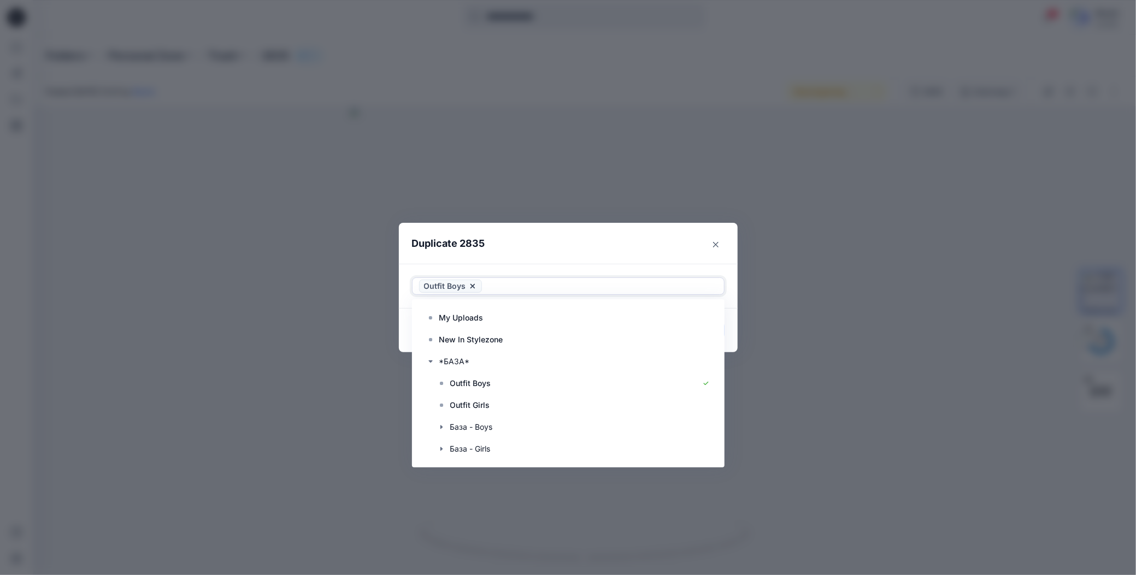
click at [605, 248] on header "Duplicate 2835" at bounding box center [557, 244] width 317 height 42
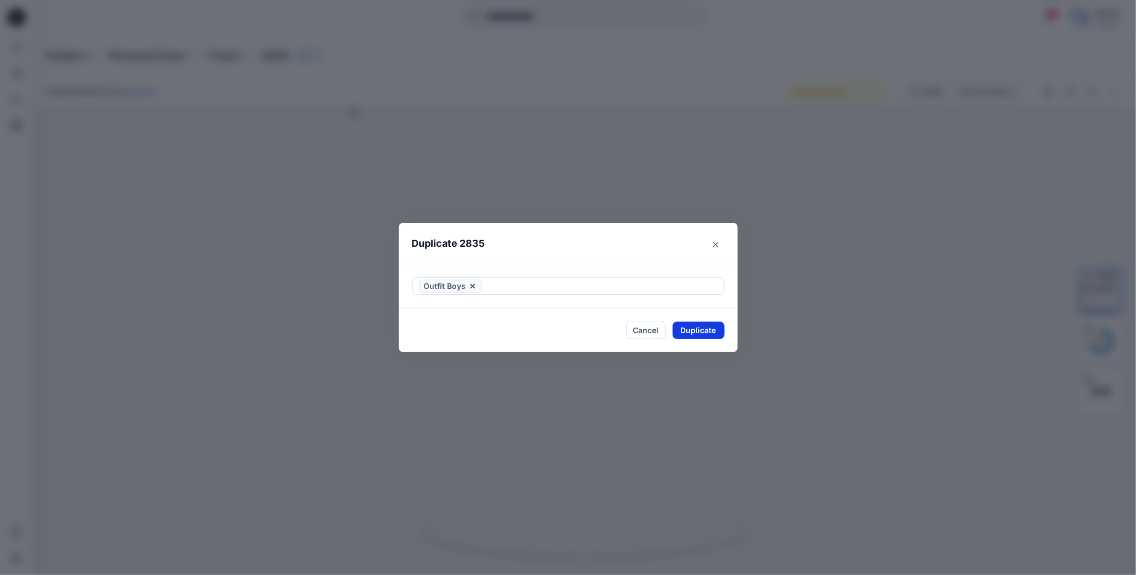
click at [686, 327] on button "Duplicate" at bounding box center [698, 330] width 52 height 17
click at [700, 328] on button "Close" at bounding box center [707, 330] width 36 height 17
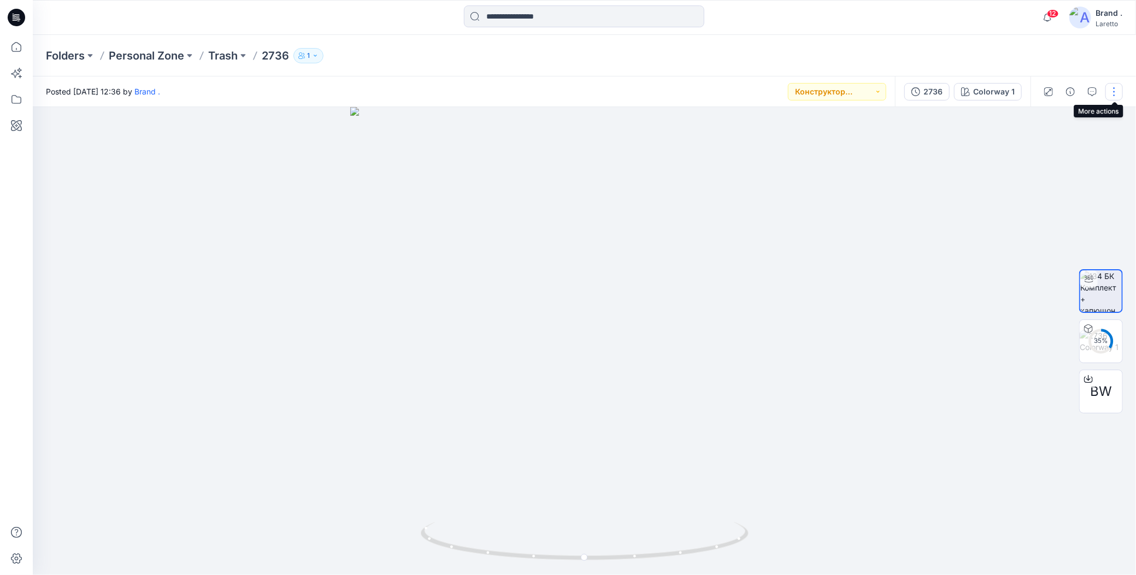
click at [1113, 90] on button "button" at bounding box center [1113, 91] width 17 height 17
click at [1030, 207] on icon "button" at bounding box center [1028, 208] width 9 height 9
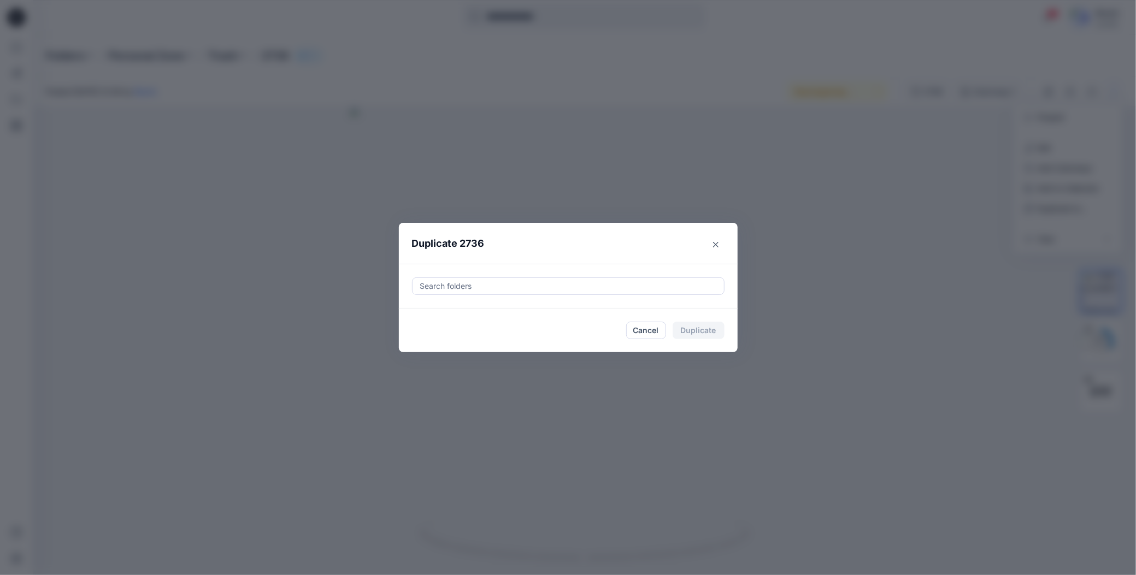
click at [570, 288] on div at bounding box center [568, 286] width 298 height 13
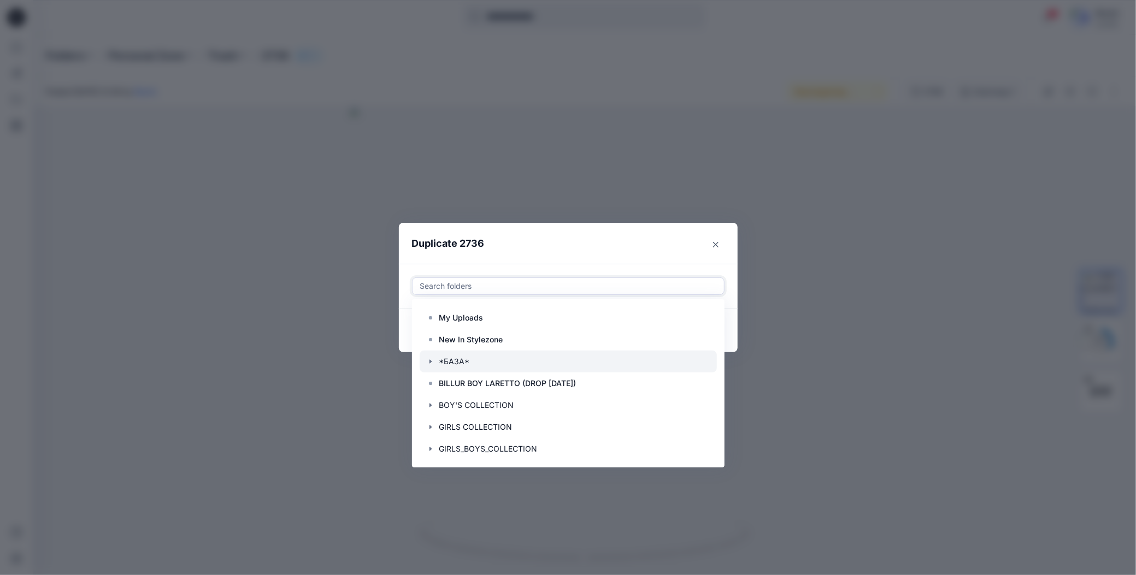
click at [432, 361] on icon "button" at bounding box center [430, 361] width 9 height 9
click at [445, 384] on icon at bounding box center [441, 383] width 9 height 9
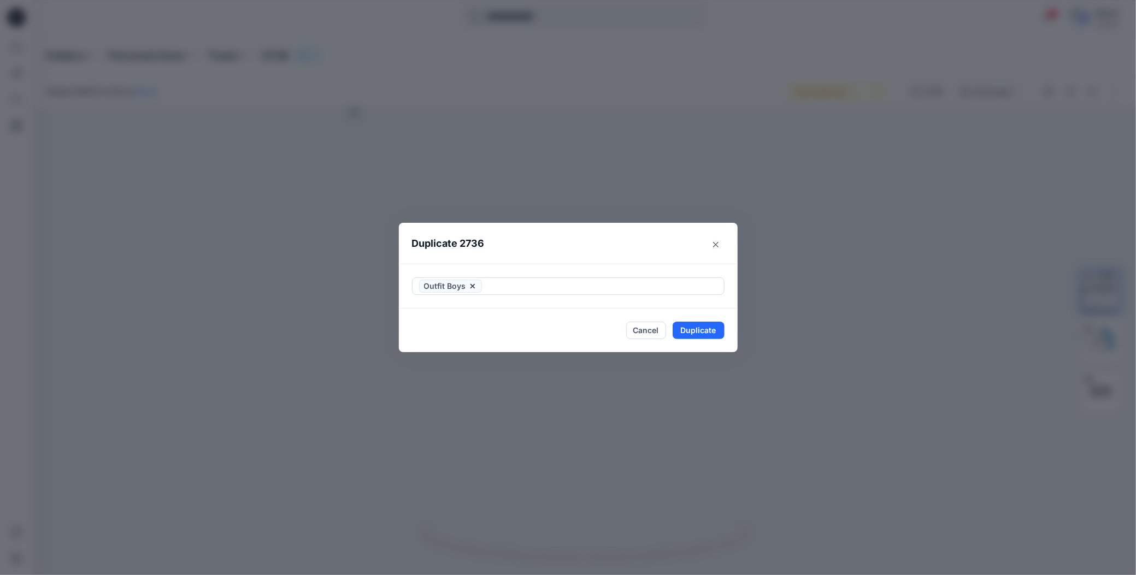
click at [532, 246] on header "Duplicate 2736" at bounding box center [557, 244] width 317 height 42
click at [699, 332] on button "Duplicate" at bounding box center [698, 330] width 52 height 17
click at [706, 330] on button "Close" at bounding box center [707, 330] width 36 height 17
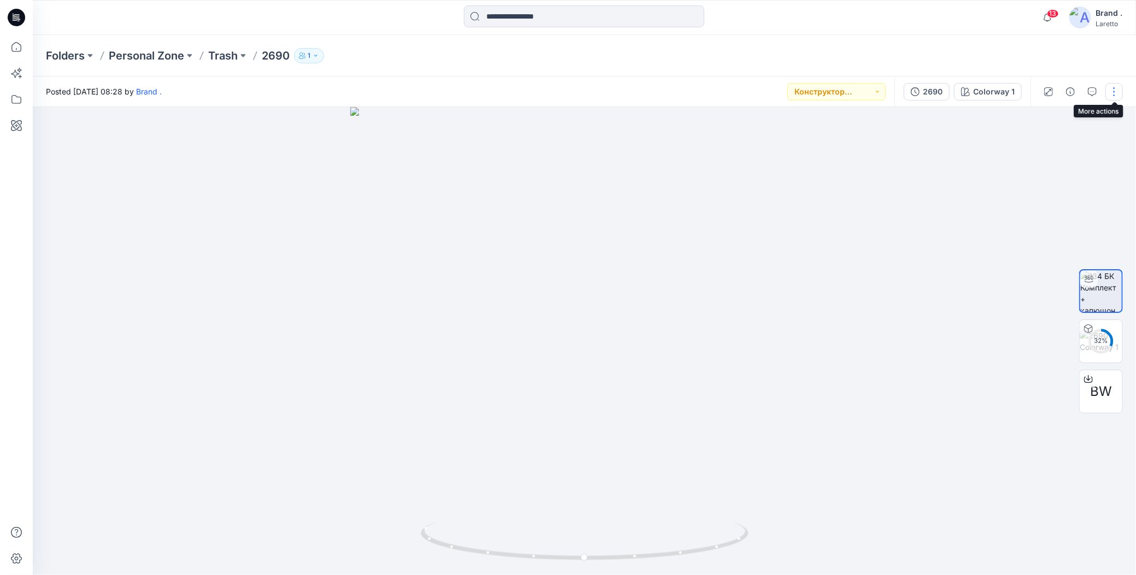
click at [1111, 94] on button "button" at bounding box center [1113, 91] width 17 height 17
click at [1027, 207] on icon "button" at bounding box center [1028, 208] width 9 height 9
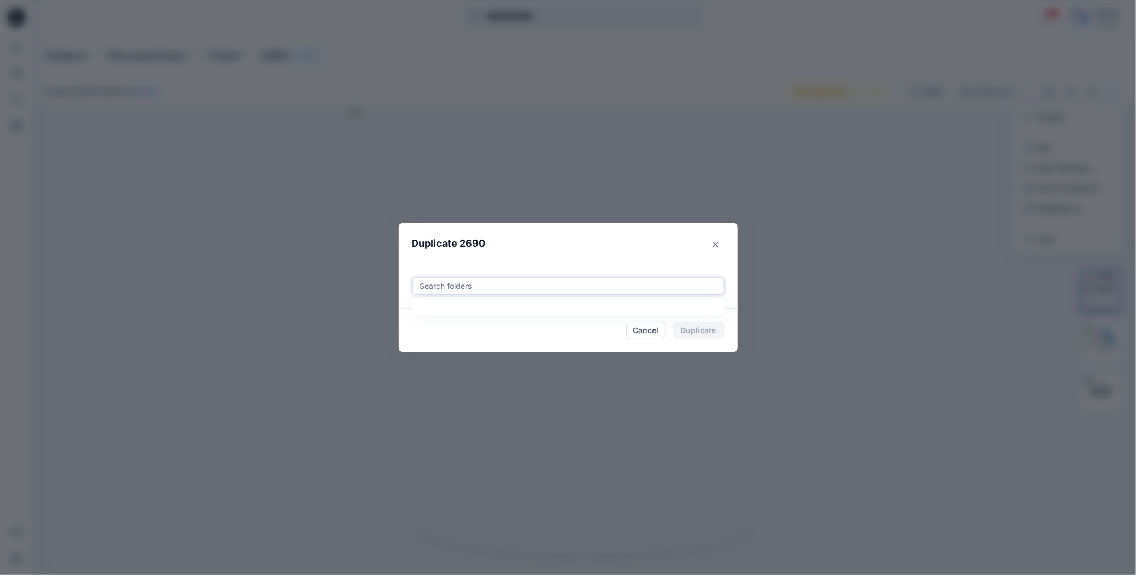
click at [575, 289] on div at bounding box center [568, 286] width 298 height 13
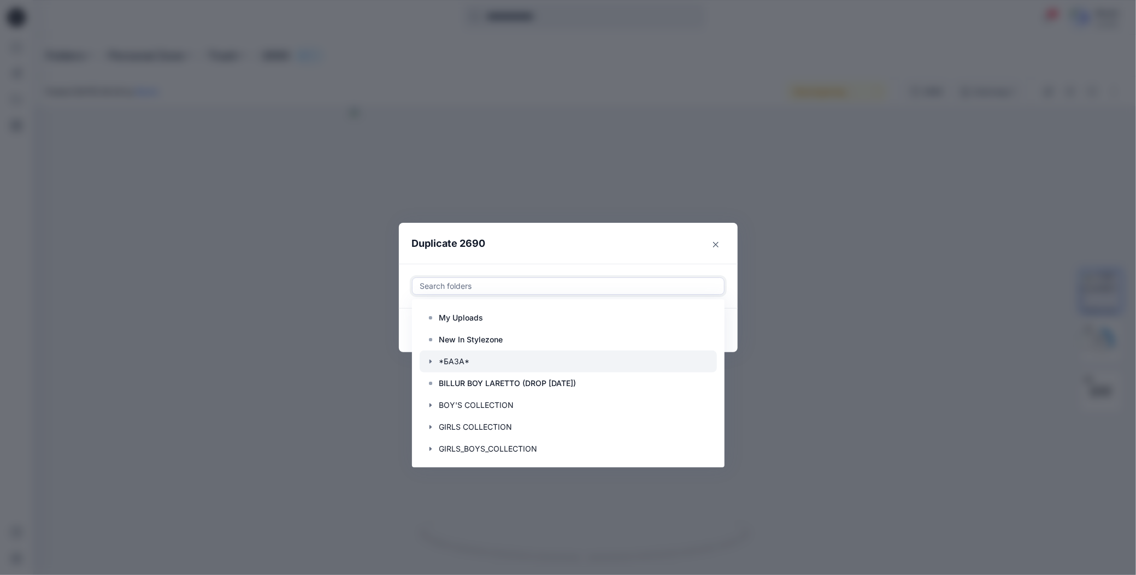
click at [429, 361] on icon "button" at bounding box center [430, 362] width 2 height 4
click at [469, 386] on p "Outfit Boys" at bounding box center [470, 383] width 41 height 13
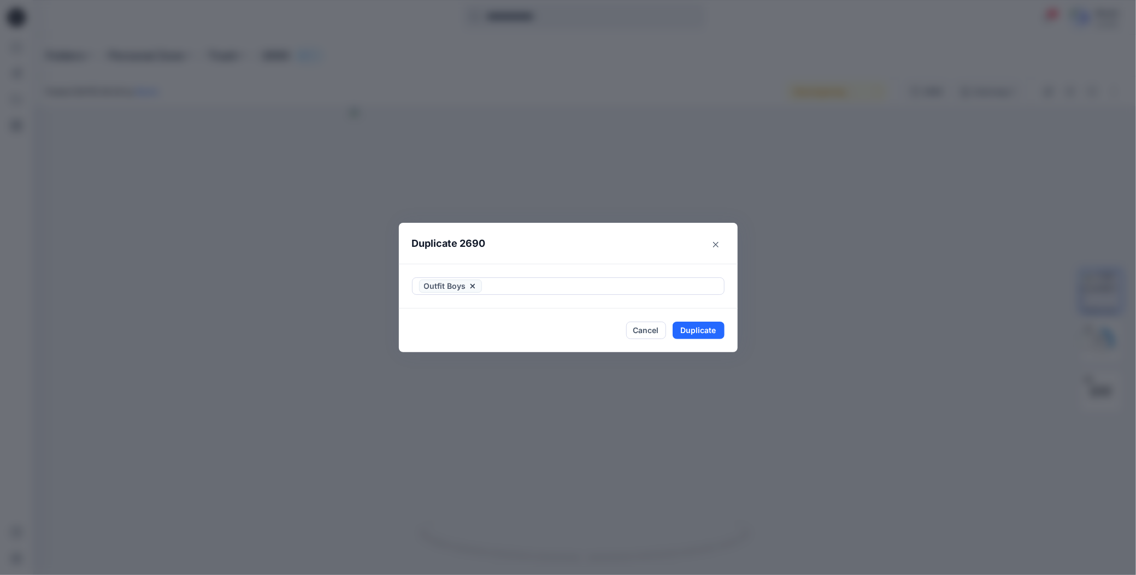
click at [558, 235] on header "Duplicate 2690" at bounding box center [557, 244] width 317 height 42
click at [704, 335] on button "Duplicate" at bounding box center [698, 330] width 52 height 17
click at [701, 329] on button "Close" at bounding box center [707, 330] width 36 height 17
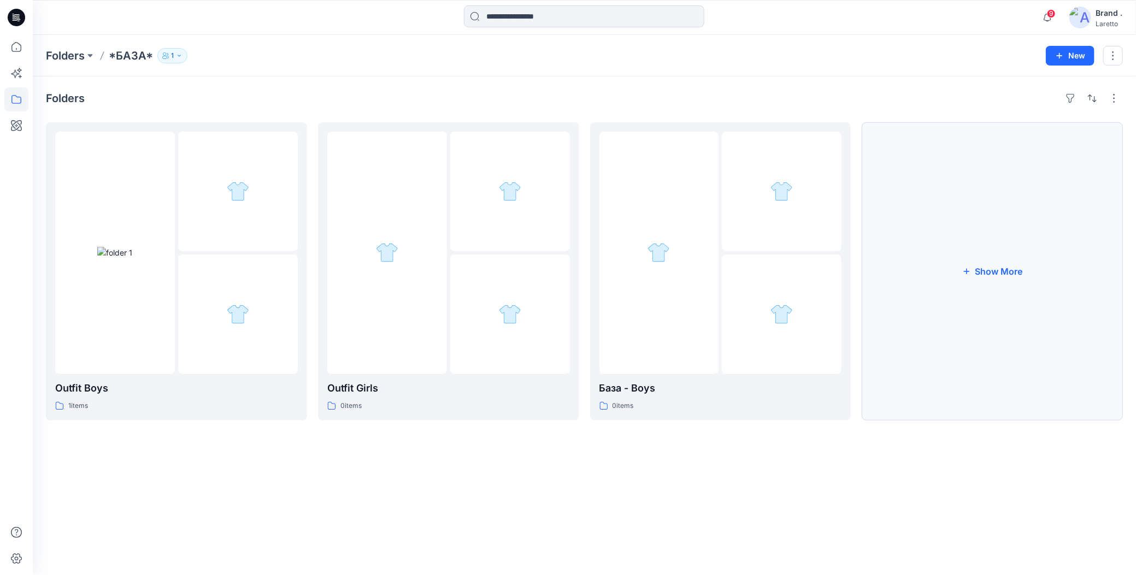
click at [984, 336] on button "Show More" at bounding box center [991, 271] width 261 height 298
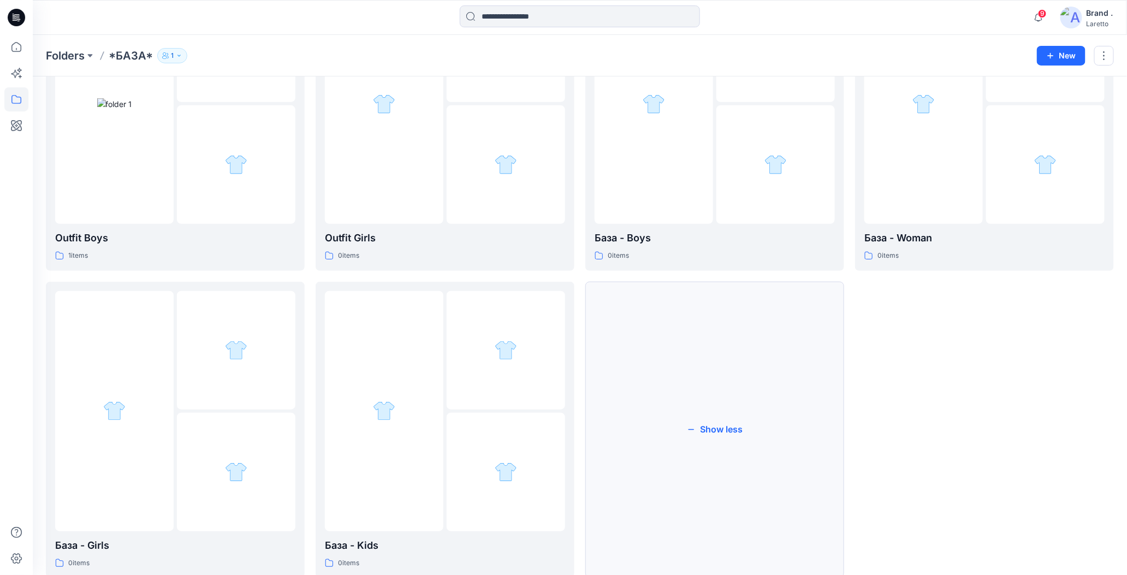
scroll to position [181, 0]
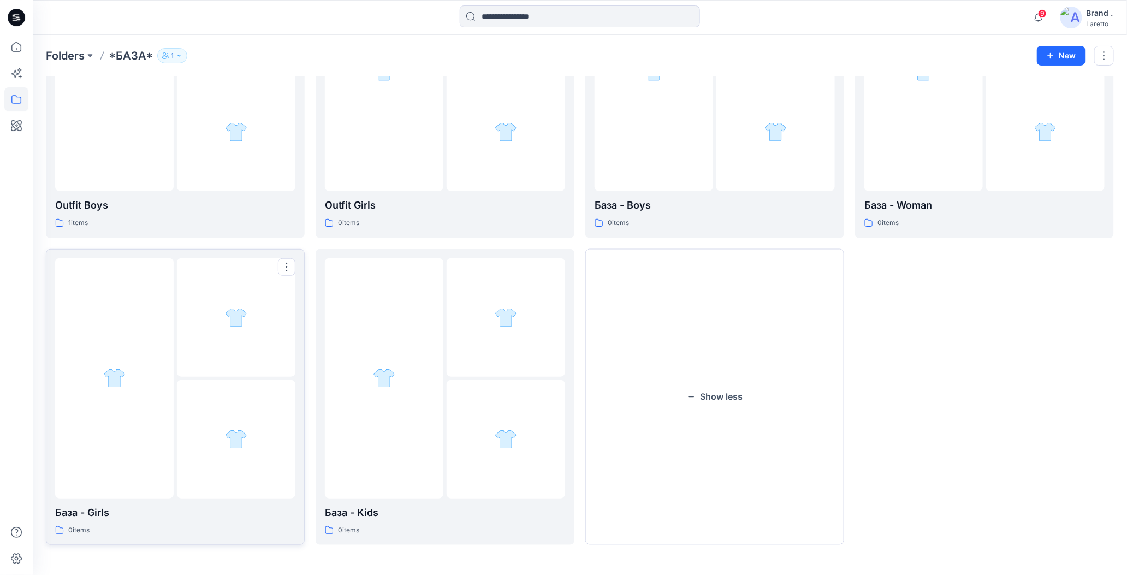
click at [113, 372] on img at bounding box center [114, 378] width 22 height 22
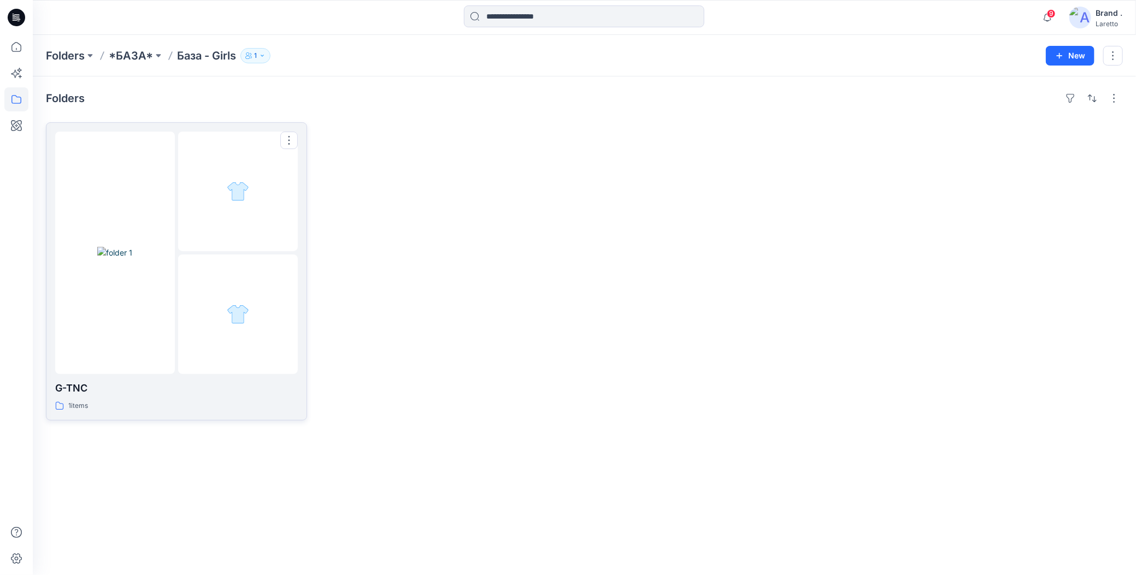
click at [176, 318] on div at bounding box center [176, 253] width 243 height 243
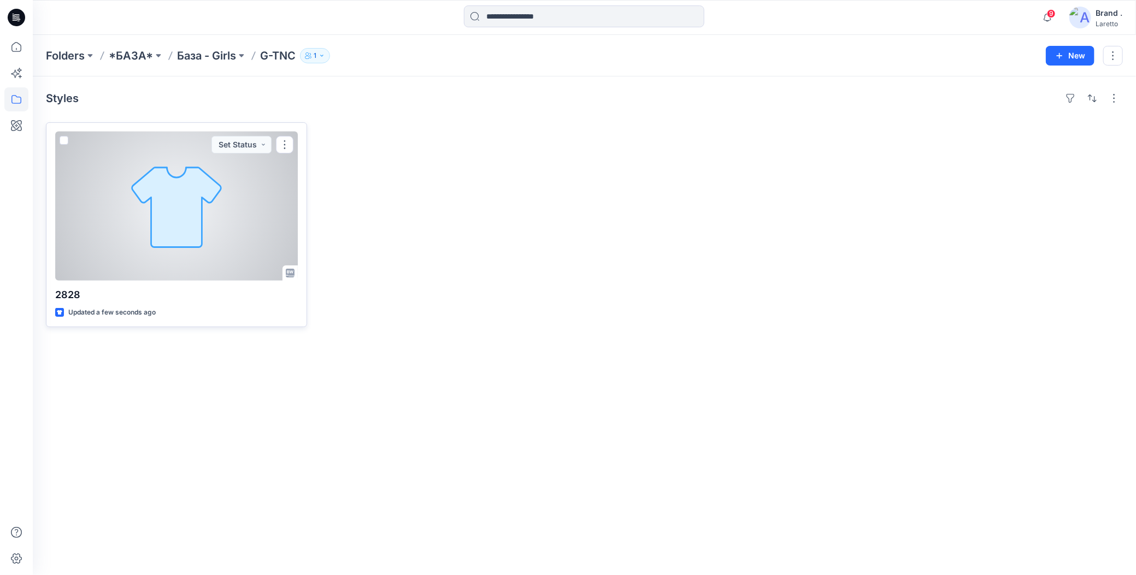
click at [198, 256] on div at bounding box center [176, 206] width 243 height 149
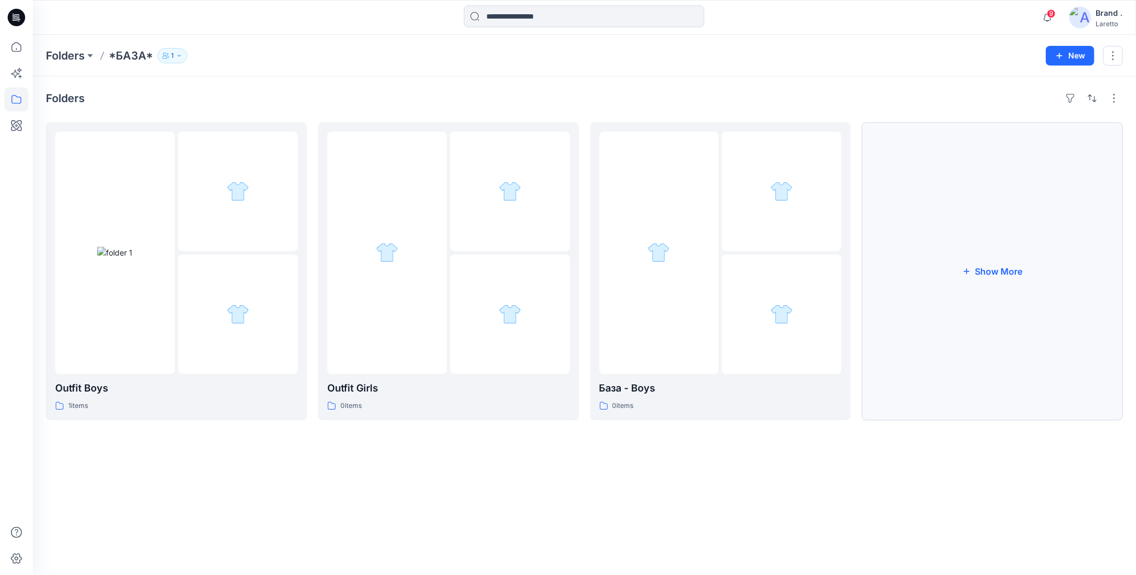
click at [918, 270] on button "Show More" at bounding box center [991, 271] width 261 height 298
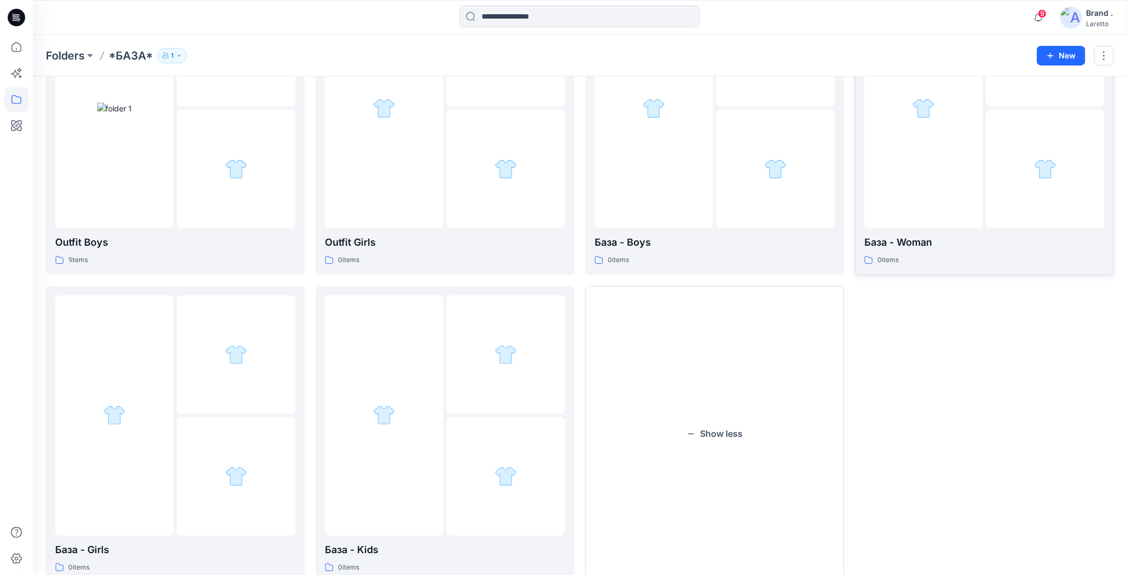
scroll to position [164, 0]
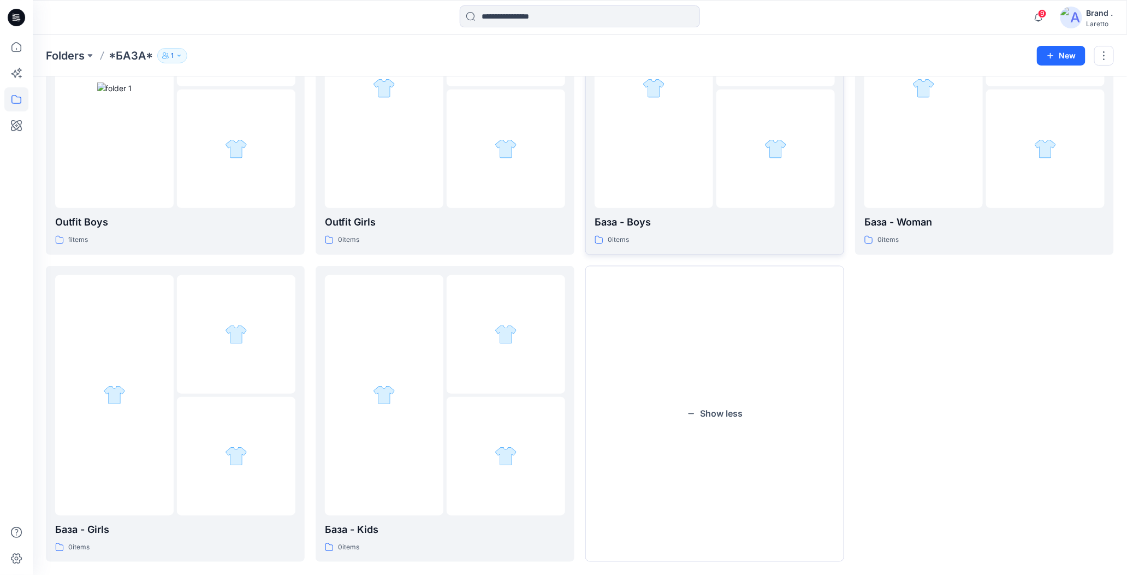
click at [710, 178] on div at bounding box center [654, 88] width 119 height 240
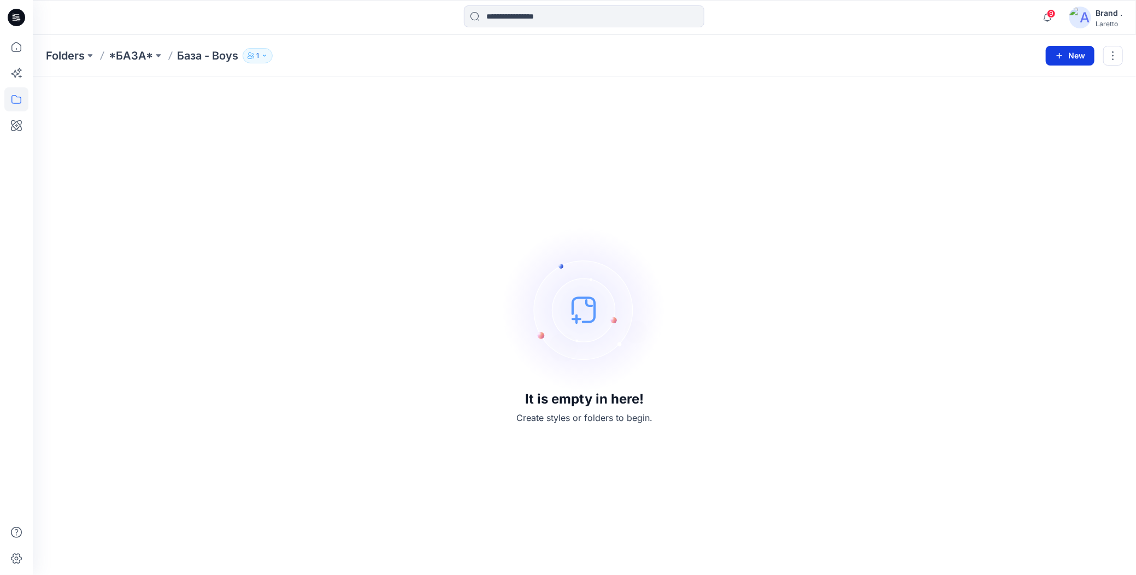
click at [1066, 58] on button "New" at bounding box center [1069, 56] width 49 height 20
click at [1012, 103] on icon "button" at bounding box center [1009, 103] width 9 height 9
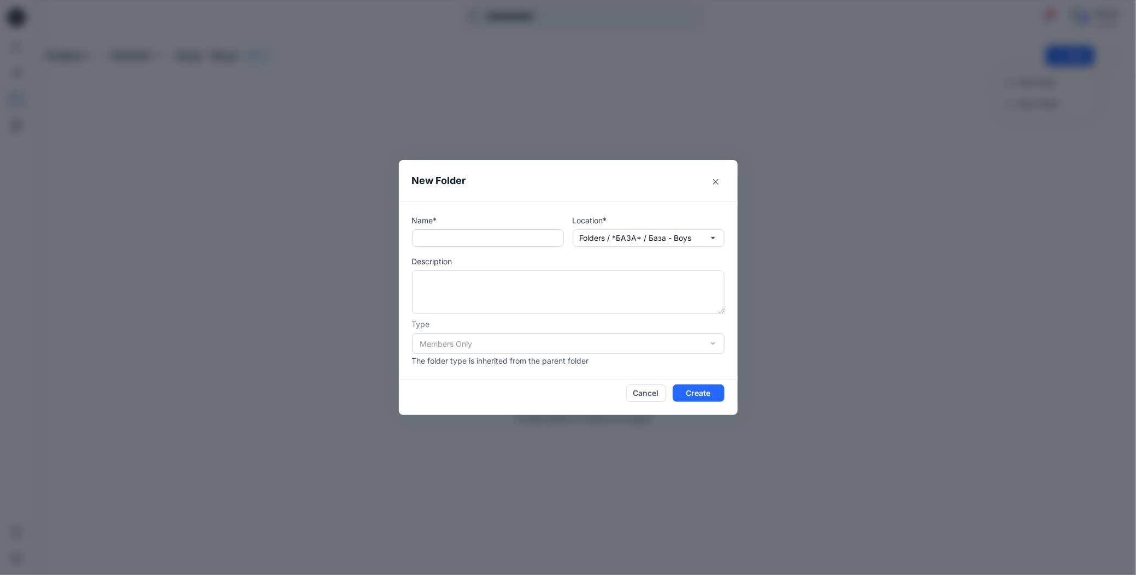
click at [525, 242] on input "text" at bounding box center [488, 237] width 152 height 17
type input "*****"
click at [524, 273] on textarea at bounding box center [568, 292] width 312 height 44
type textarea "**********"
click at [681, 395] on button "Create" at bounding box center [698, 393] width 52 height 17
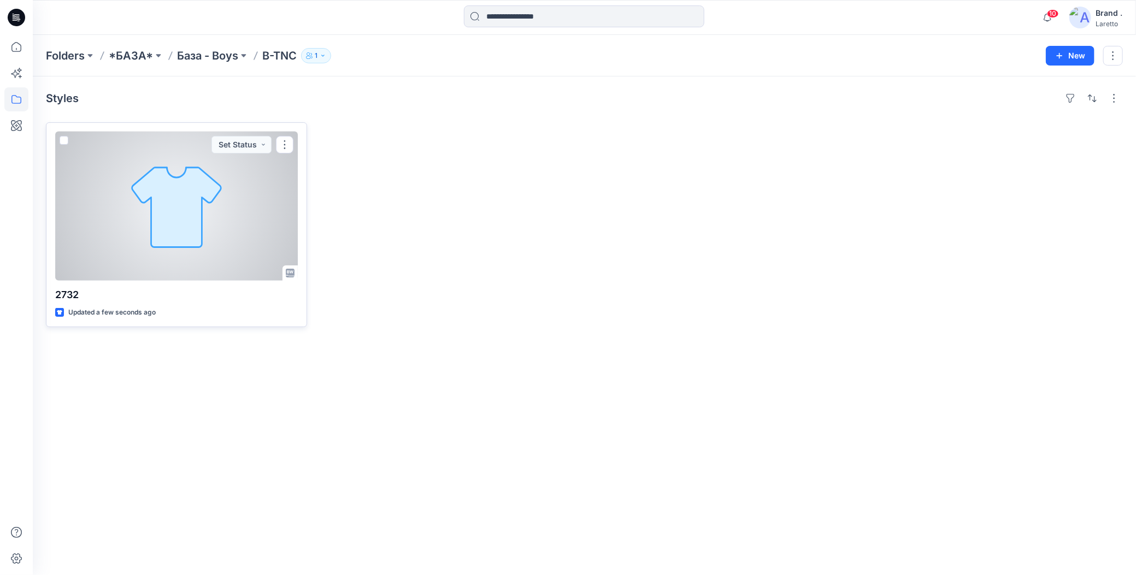
click at [205, 199] on div at bounding box center [176, 206] width 243 height 149
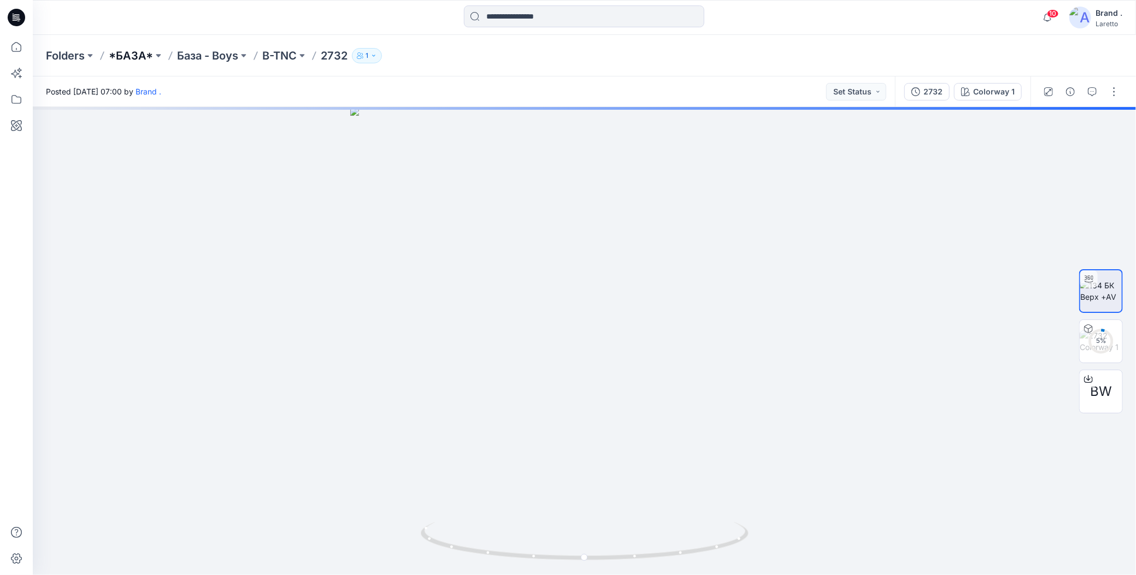
click at [120, 53] on p "*БАЗА*" at bounding box center [131, 55] width 44 height 15
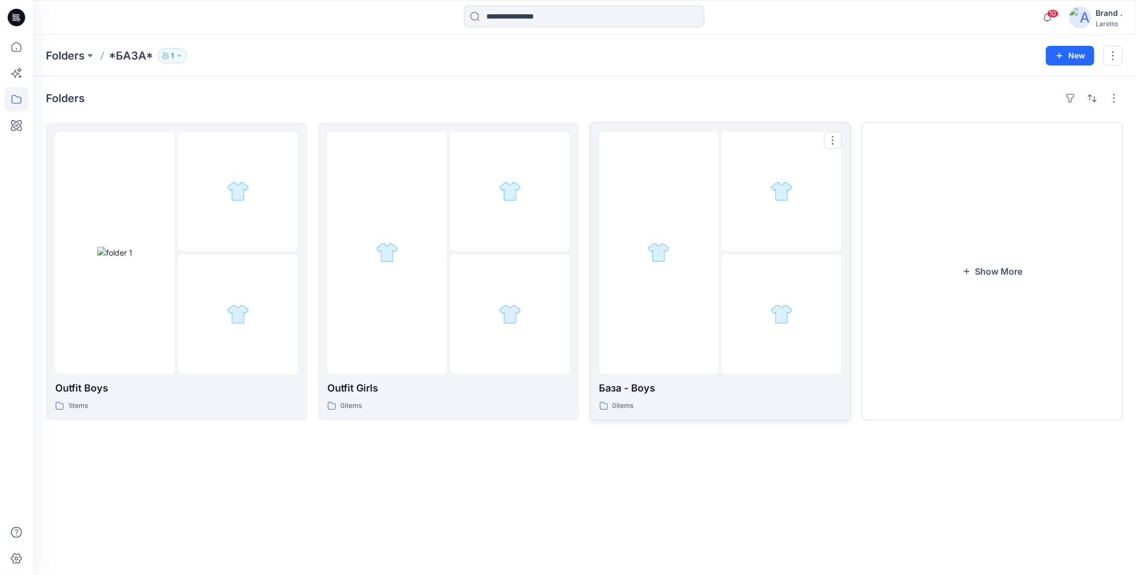
click at [642, 277] on div at bounding box center [659, 253] width 120 height 243
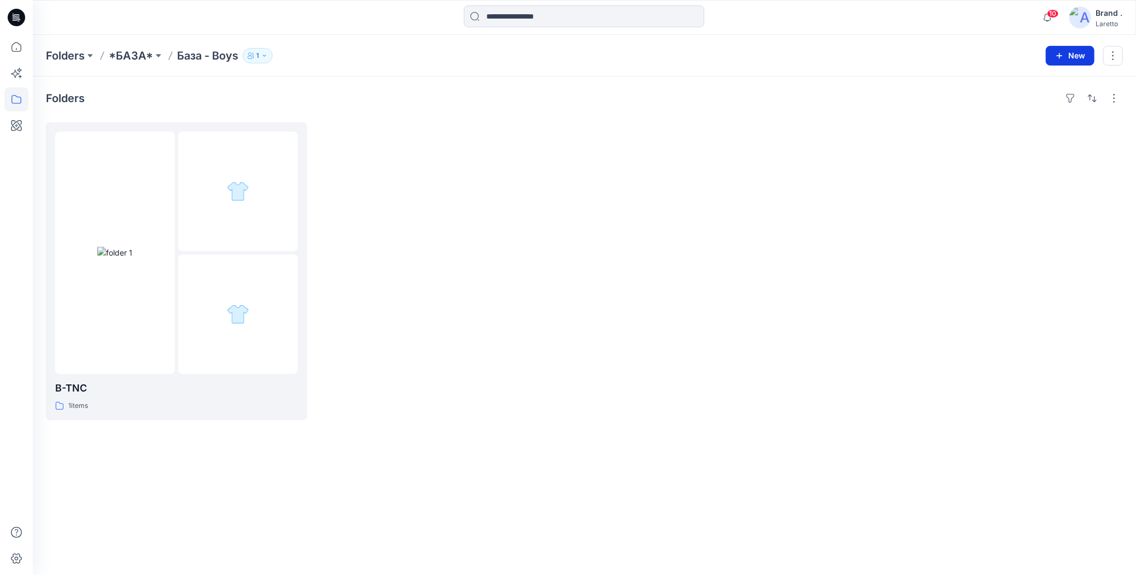
click at [1068, 55] on button "New" at bounding box center [1069, 56] width 49 height 20
click at [1045, 104] on p "New Folder" at bounding box center [1038, 103] width 40 height 11
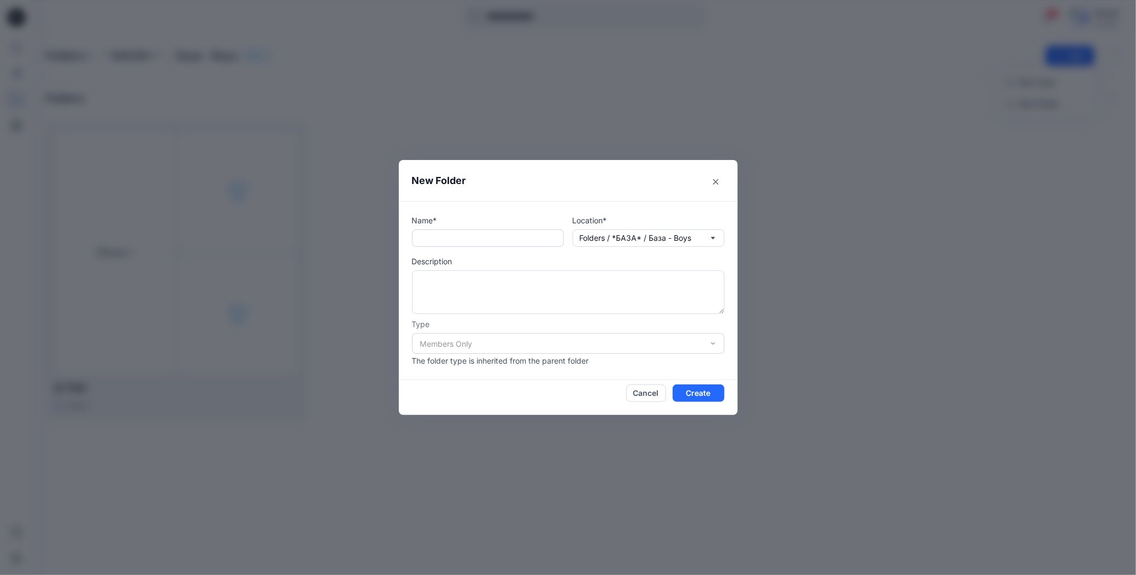
click at [497, 238] on input "text" at bounding box center [488, 237] width 152 height 17
type input "*****"
click at [486, 278] on textarea at bounding box center [568, 292] width 312 height 44
type textarea "*****"
click at [680, 393] on button "Create" at bounding box center [698, 393] width 52 height 17
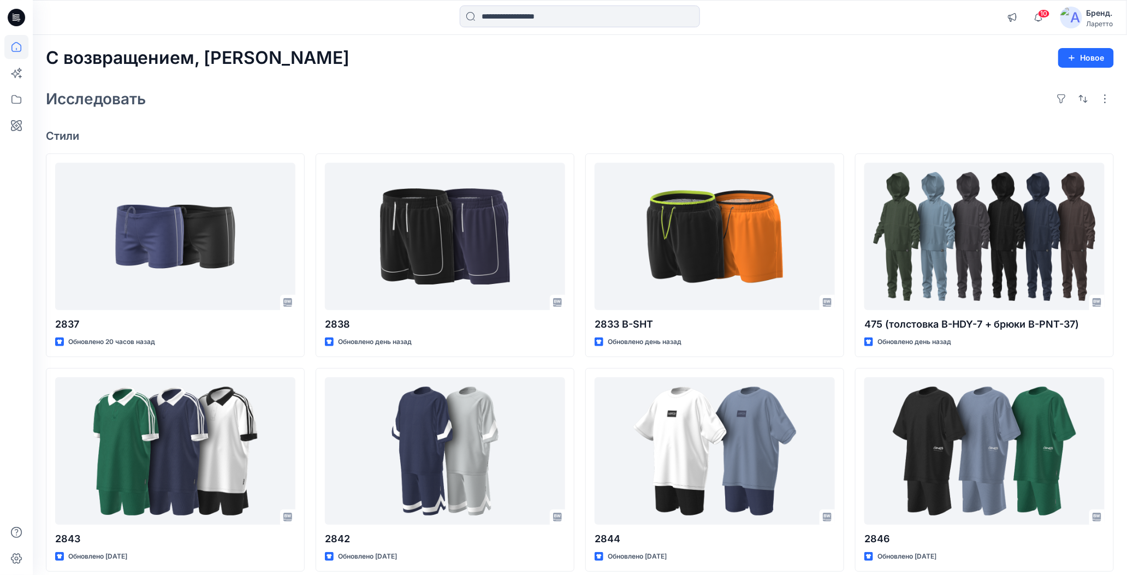
click at [13, 15] on icon at bounding box center [14, 15] width 2 height 1
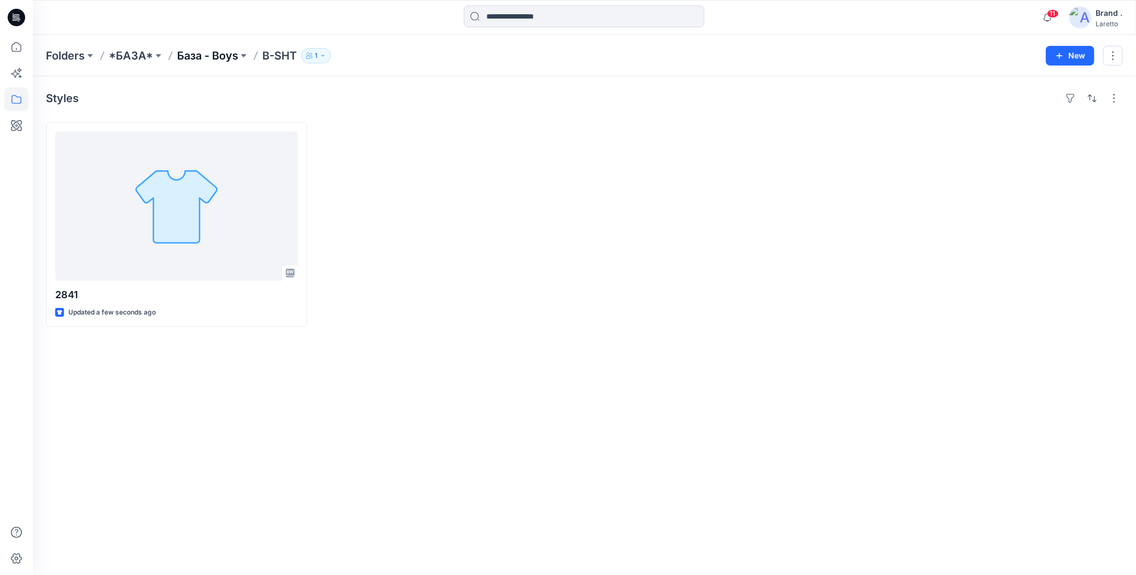
click at [215, 61] on p "База - Boys" at bounding box center [207, 55] width 61 height 15
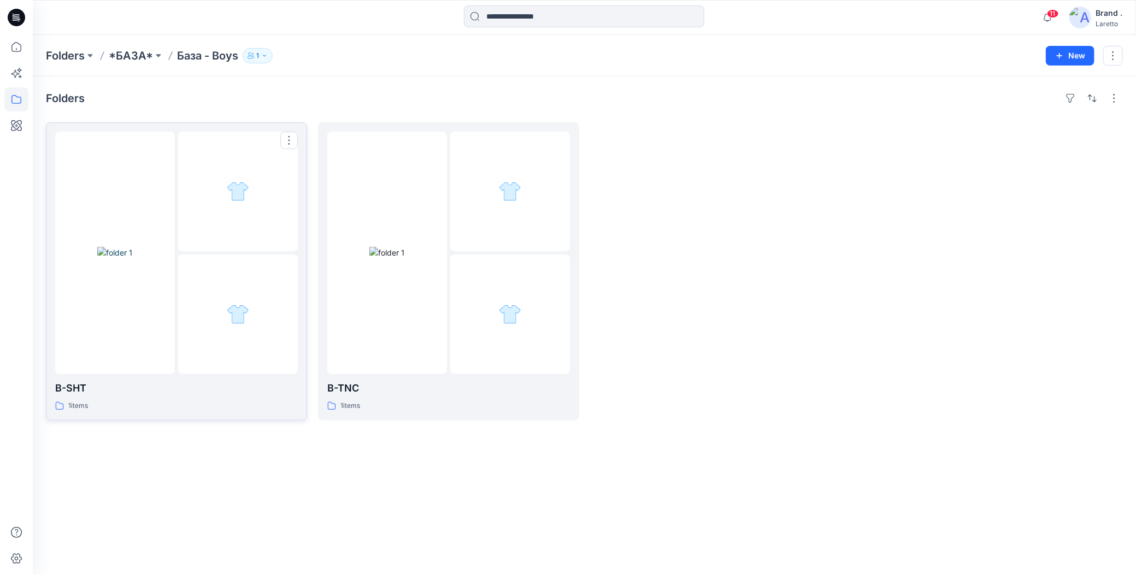
click at [140, 299] on div at bounding box center [115, 253] width 120 height 243
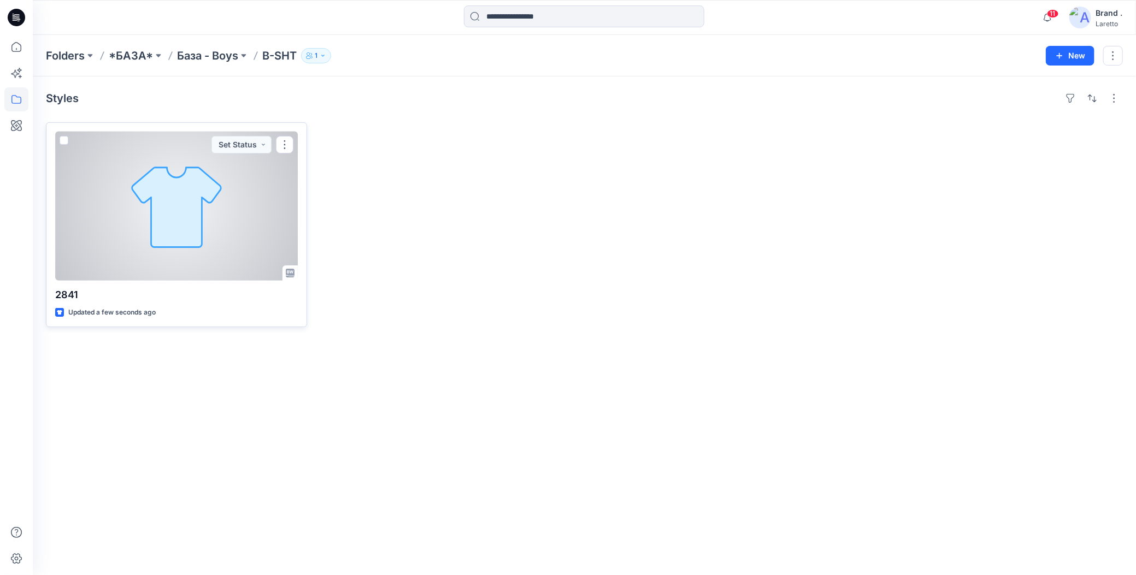
click at [147, 259] on div at bounding box center [176, 206] width 243 height 149
